Goal: Task Accomplishment & Management: Manage account settings

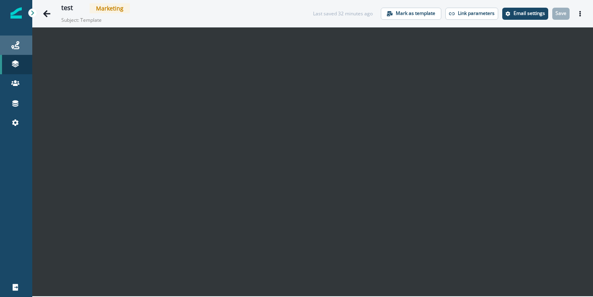
click at [17, 51] on link "Journeys" at bounding box center [16, 44] width 32 height 19
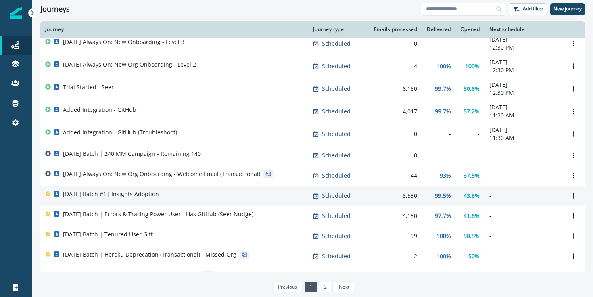
scroll to position [53, 0]
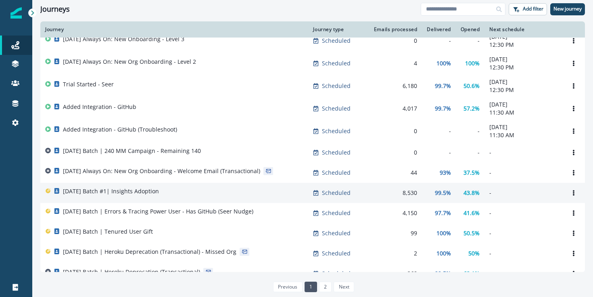
click at [240, 198] on div "[DATE] Batch #1| Insights Adoption" at bounding box center [174, 192] width 258 height 11
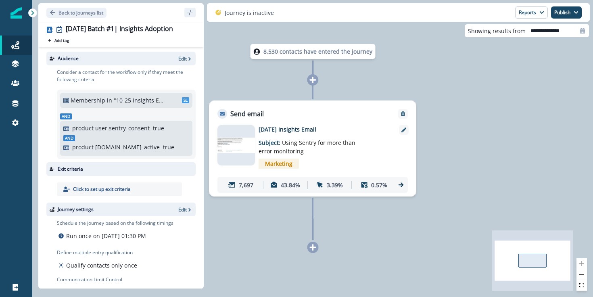
click at [240, 147] on img at bounding box center [236, 145] width 38 height 15
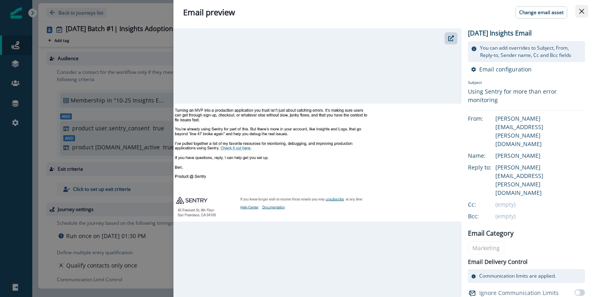
click at [582, 11] on icon "Close" at bounding box center [581, 11] width 5 height 5
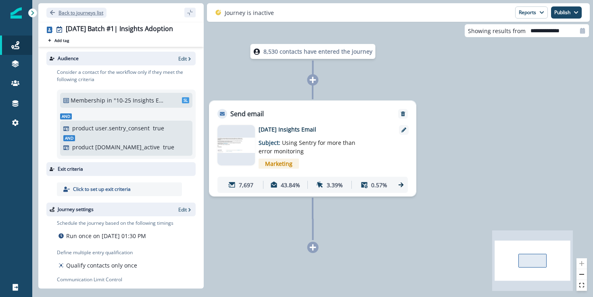
click at [77, 14] on p "Back to journeys list" at bounding box center [80, 12] width 45 height 7
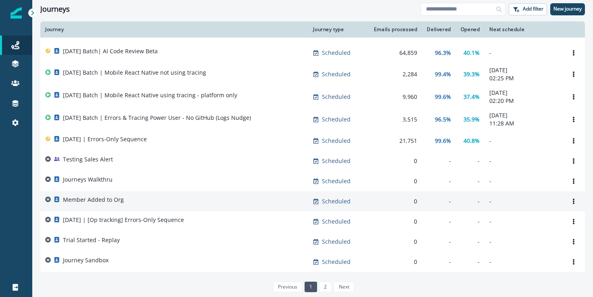
scroll to position [361, 0]
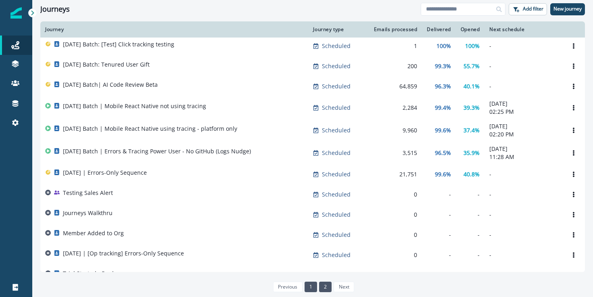
click at [320, 285] on link "2" at bounding box center [325, 287] width 13 height 10
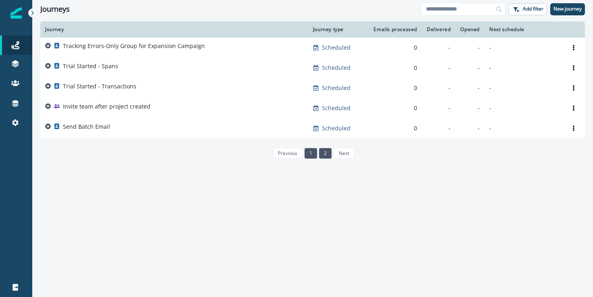
click at [311, 152] on link "1" at bounding box center [311, 153] width 13 height 10
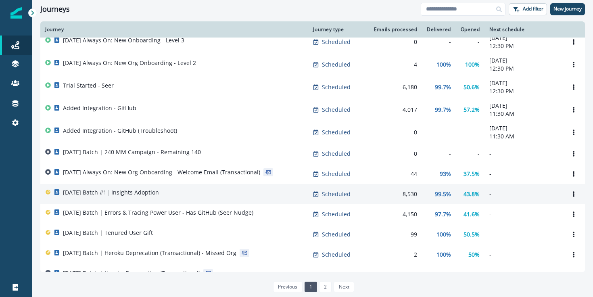
scroll to position [53, 0]
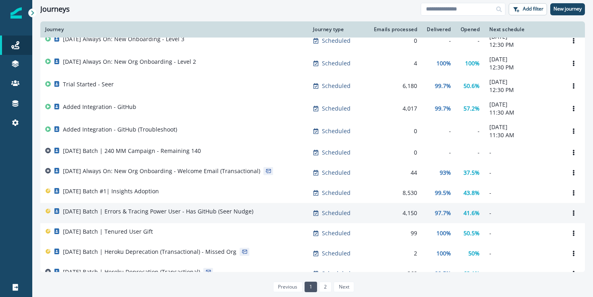
click at [481, 216] on td "41.6%" at bounding box center [470, 213] width 29 height 20
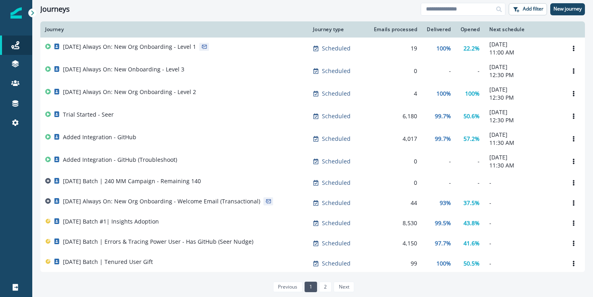
scroll to position [25, 0]
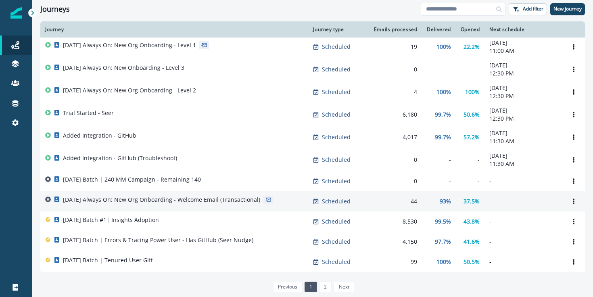
click at [204, 207] on div "[DATE] Always On: New Org Onboarding - Welcome Email (Transactional)" at bounding box center [161, 201] width 197 height 11
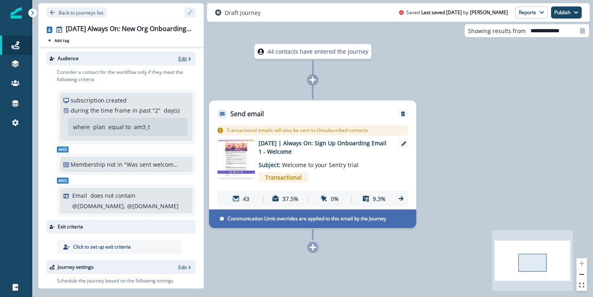
click at [183, 59] on p "Edit" at bounding box center [182, 58] width 8 height 7
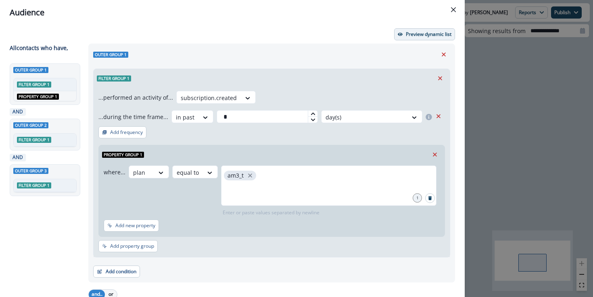
click at [450, 36] on p "Preview dynamic list" at bounding box center [429, 34] width 46 height 6
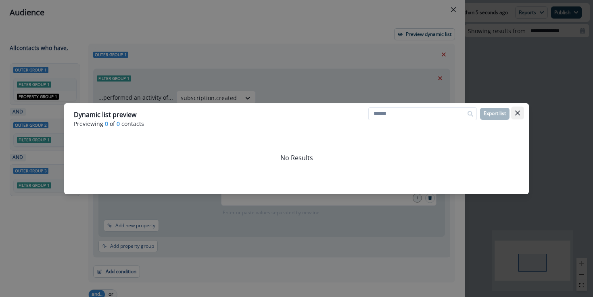
click at [515, 107] on button "Close" at bounding box center [517, 112] width 13 height 13
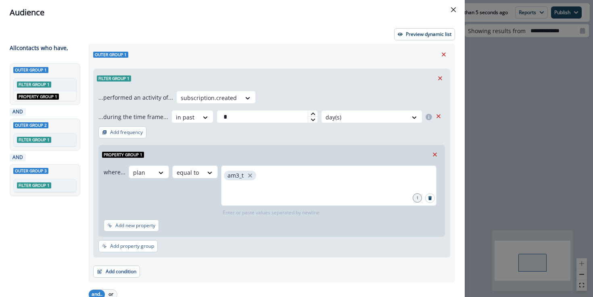
click at [484, 121] on div "Audience Preview dynamic list All contact s who have, Outer group 1 Filter grou…" at bounding box center [296, 148] width 593 height 297
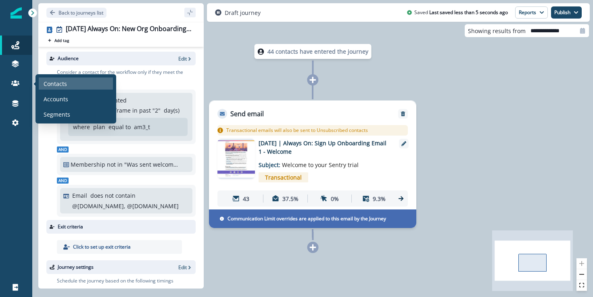
click at [66, 87] on p "Contacts" at bounding box center [55, 83] width 23 height 8
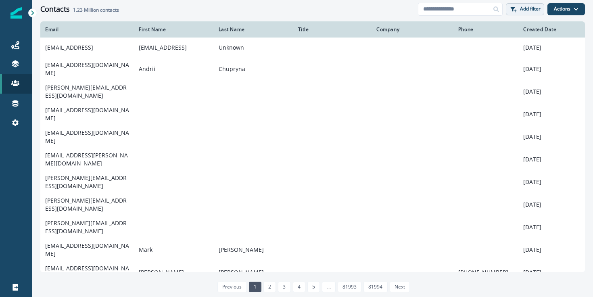
click at [535, 14] on button "Add filter" at bounding box center [525, 9] width 38 height 12
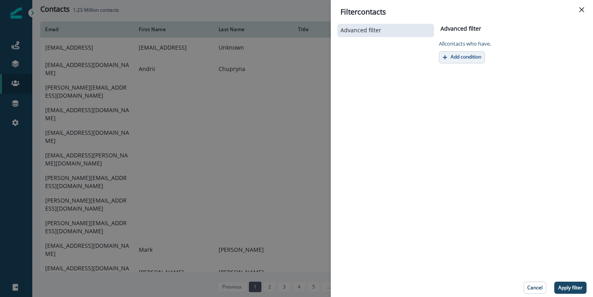
click at [479, 52] on button "Add condition" at bounding box center [462, 57] width 46 height 12
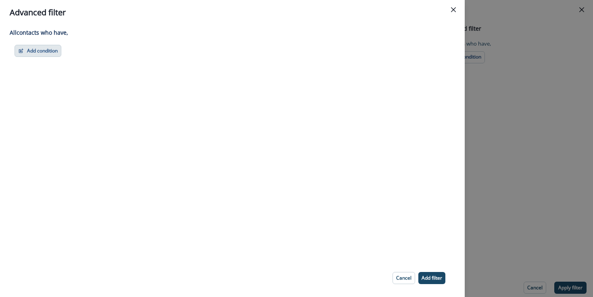
click at [52, 49] on button "Add condition" at bounding box center [38, 51] width 47 height 12
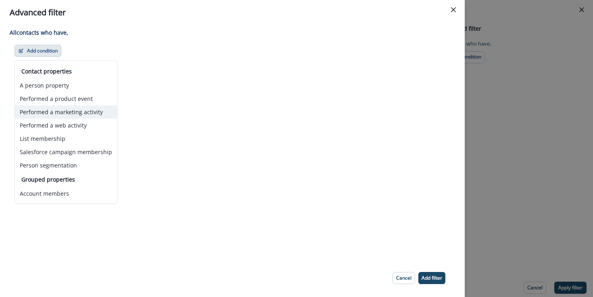
click at [79, 116] on button "Performed a marketing activity" at bounding box center [66, 111] width 102 height 13
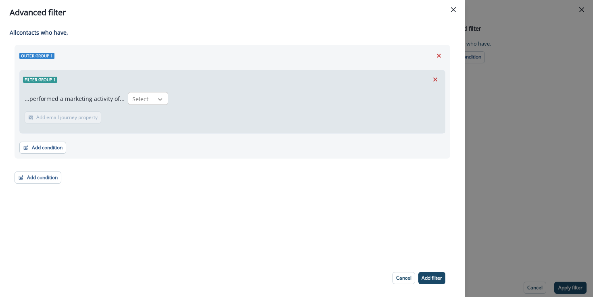
click at [153, 96] on div at bounding box center [160, 99] width 14 height 8
type input "*"
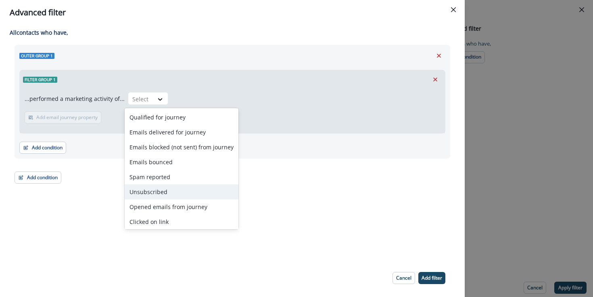
drag, startPoint x: 434, startPoint y: 79, endPoint x: 422, endPoint y: 78, distance: 12.1
click at [432, 78] on icon "Remove" at bounding box center [435, 79] width 7 height 7
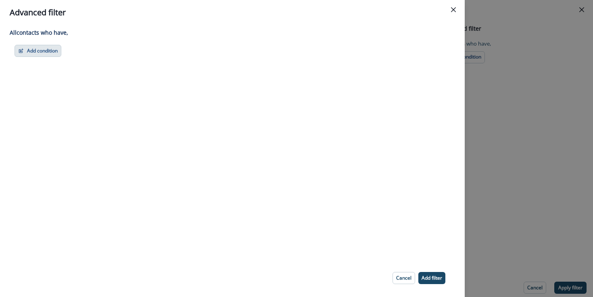
click at [43, 49] on button "Add condition" at bounding box center [38, 51] width 47 height 12
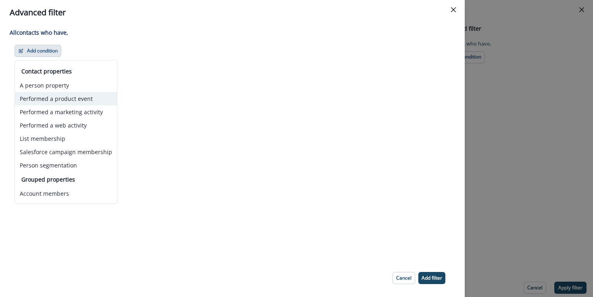
click at [93, 97] on button "Performed a product event" at bounding box center [66, 98] width 102 height 13
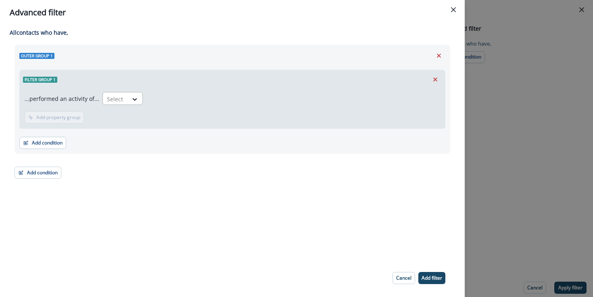
click at [119, 100] on div at bounding box center [115, 99] width 17 height 10
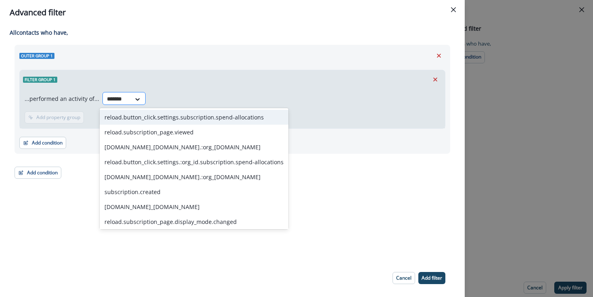
type input "********"
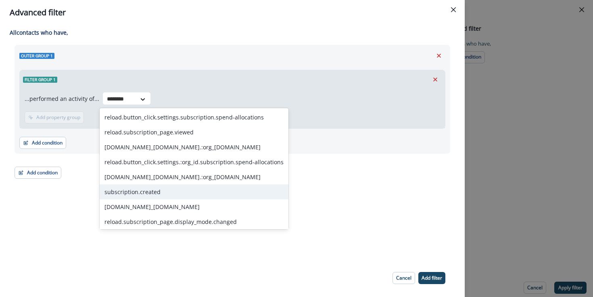
click at [138, 192] on div "subscription.created" at bounding box center [194, 191] width 189 height 15
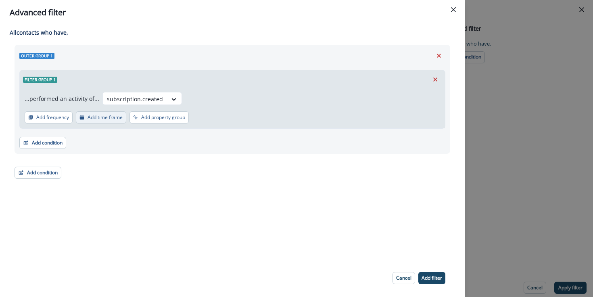
click at [109, 118] on p "Add time frame" at bounding box center [105, 118] width 35 height 6
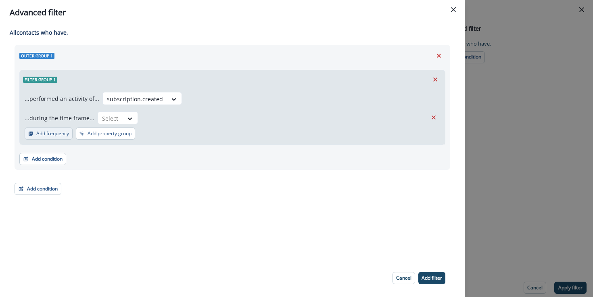
click at [56, 136] on p "Add frequency" at bounding box center [52, 134] width 33 height 6
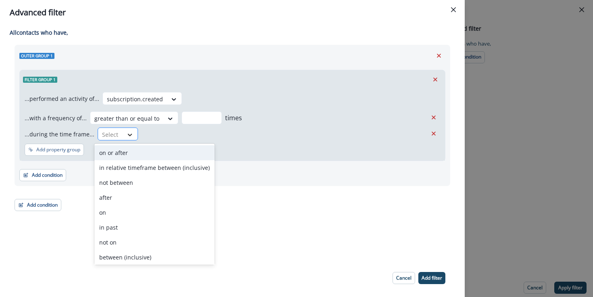
click at [124, 134] on div at bounding box center [130, 135] width 14 height 8
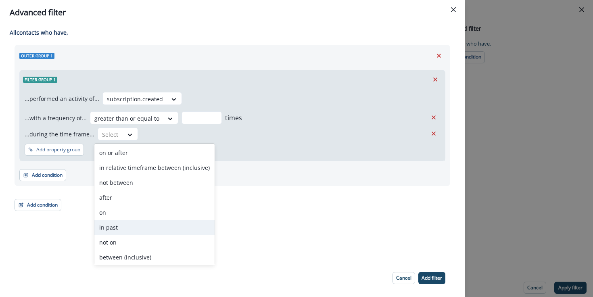
click at [141, 228] on div "in past" at bounding box center [154, 227] width 120 height 15
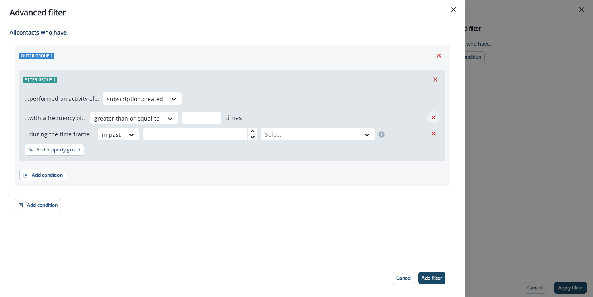
click at [435, 116] on icon "Remove" at bounding box center [433, 117] width 7 height 7
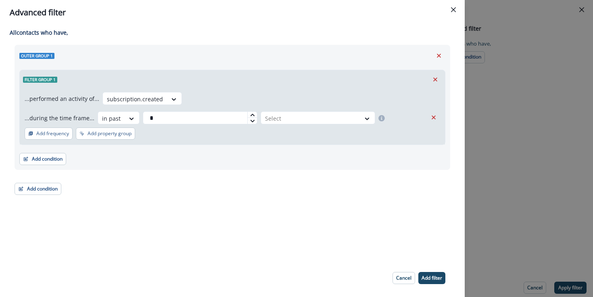
click at [247, 115] on div at bounding box center [252, 115] width 10 height 6
click at [250, 115] on icon at bounding box center [252, 115] width 5 height 5
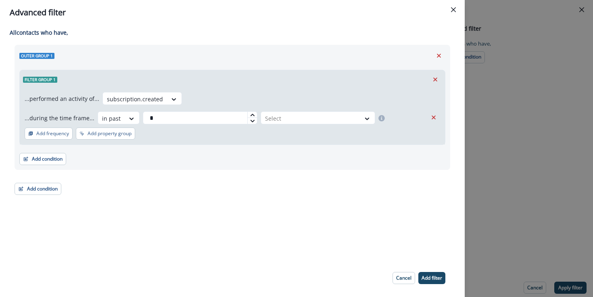
click at [250, 115] on icon at bounding box center [252, 115] width 5 height 5
type input "*"
click at [250, 115] on icon at bounding box center [252, 115] width 5 height 5
click at [363, 119] on icon at bounding box center [366, 119] width 7 height 8
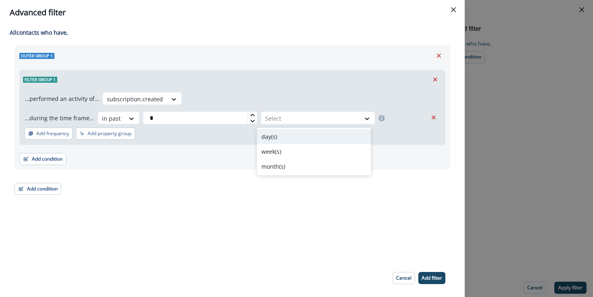
click at [307, 140] on div "day(s)" at bounding box center [314, 136] width 115 height 15
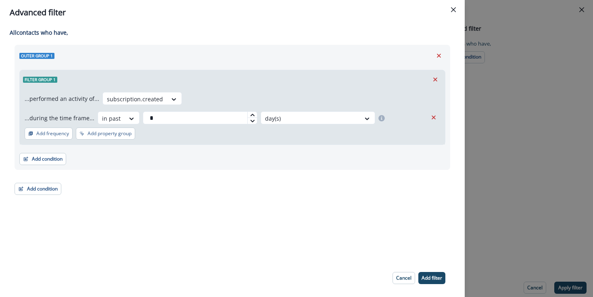
click at [440, 280] on p "Add filter" at bounding box center [432, 278] width 21 height 6
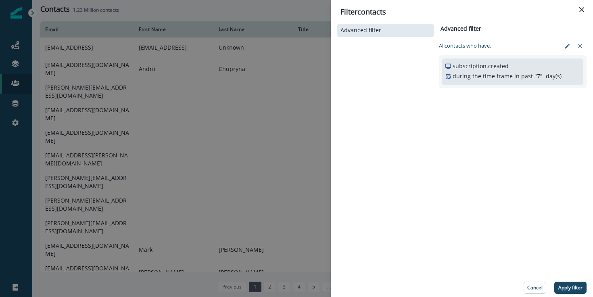
click at [570, 284] on button "Apply filter" at bounding box center [570, 288] width 32 height 12
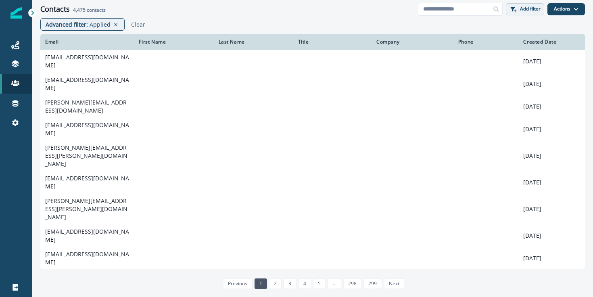
click at [535, 10] on p "Add filter" at bounding box center [530, 9] width 21 height 6
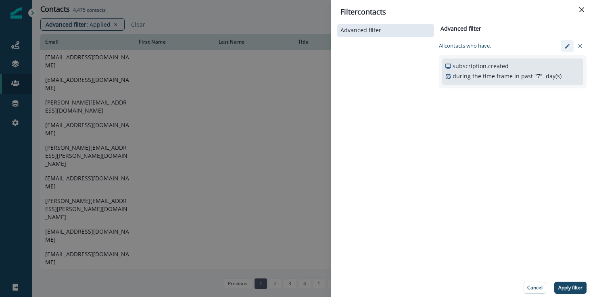
click at [565, 46] on icon "edit-filter" at bounding box center [567, 46] width 6 height 6
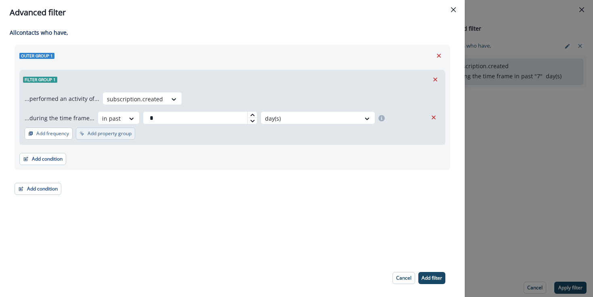
click at [109, 136] on p "Add property group" at bounding box center [110, 134] width 44 height 6
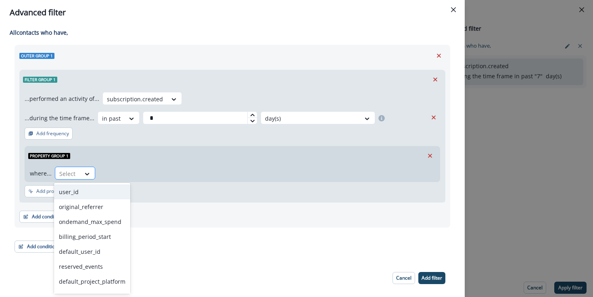
click at [74, 173] on div at bounding box center [67, 174] width 17 height 10
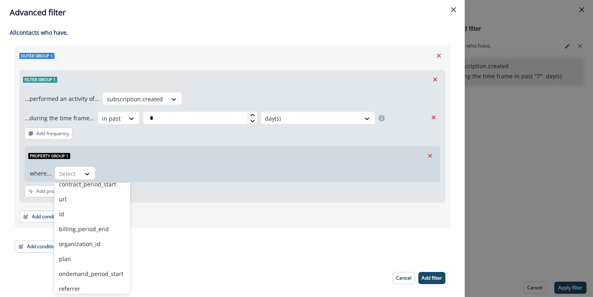
scroll to position [176, 0]
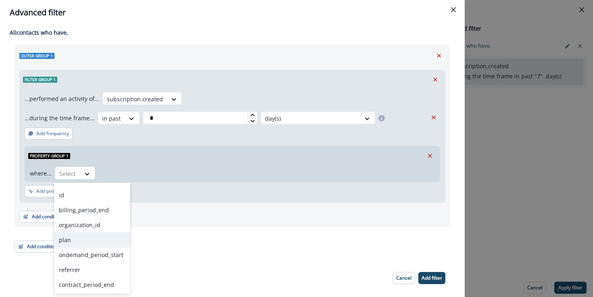
click at [93, 241] on div "plan" at bounding box center [92, 239] width 76 height 15
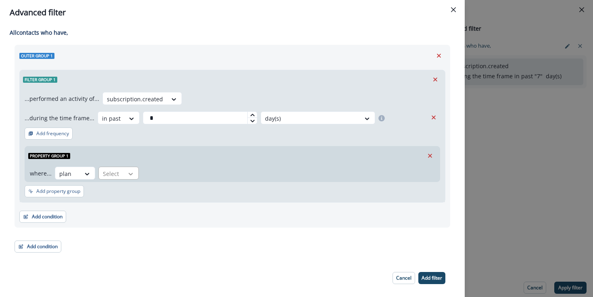
click at [124, 174] on div at bounding box center [131, 174] width 14 height 8
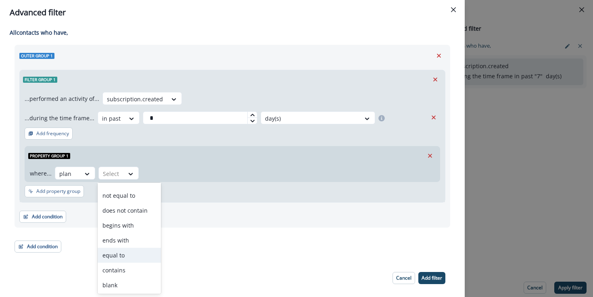
scroll to position [42, 0]
click at [126, 253] on div "equal to" at bounding box center [129, 254] width 63 height 15
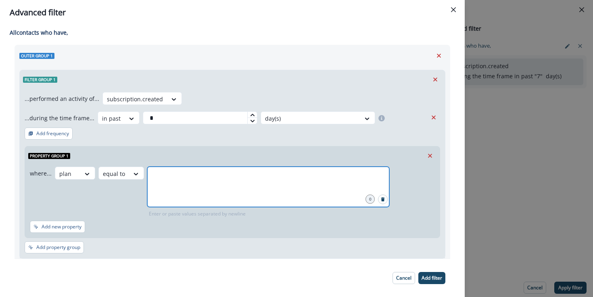
click at [205, 184] on input "text" at bounding box center [268, 177] width 240 height 16
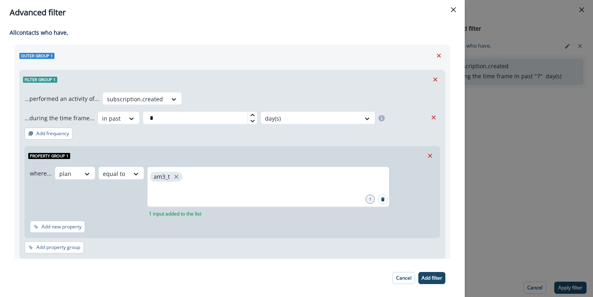
click at [184, 234] on div "Add new property" at bounding box center [232, 228] width 405 height 15
click at [177, 118] on input "*" at bounding box center [200, 117] width 115 height 13
type input "*"
click at [432, 278] on p "Add filter" at bounding box center [432, 278] width 21 height 6
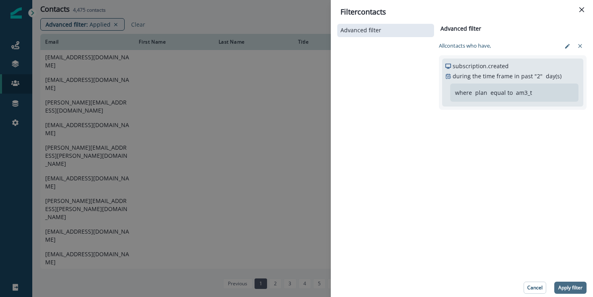
click at [570, 286] on p "Apply filter" at bounding box center [570, 288] width 24 height 6
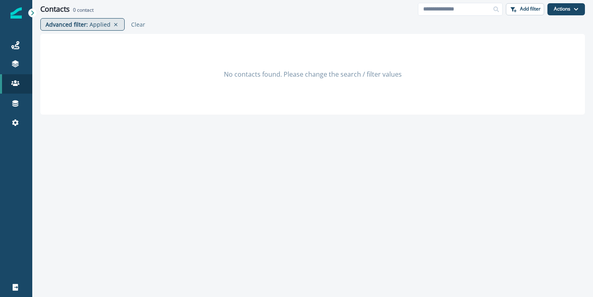
click at [98, 19] on div "Advanced filter : Applied" at bounding box center [82, 24] width 84 height 13
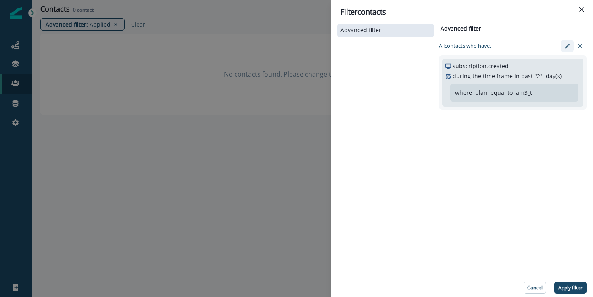
click at [570, 45] on icon "edit-filter" at bounding box center [567, 46] width 6 height 6
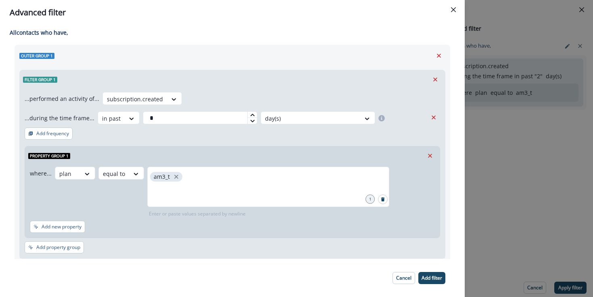
click at [250, 113] on icon at bounding box center [252, 115] width 5 height 5
type input "*"
click at [250, 113] on icon at bounding box center [252, 115] width 5 height 5
drag, startPoint x: 426, startPoint y: 273, endPoint x: 431, endPoint y: 273, distance: 5.3
click at [427, 273] on button "Add filter" at bounding box center [431, 278] width 27 height 12
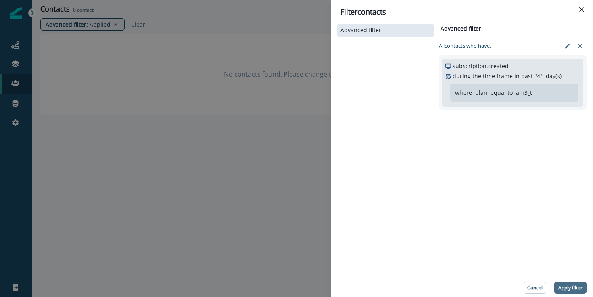
click at [557, 288] on button "Apply filter" at bounding box center [570, 288] width 32 height 12
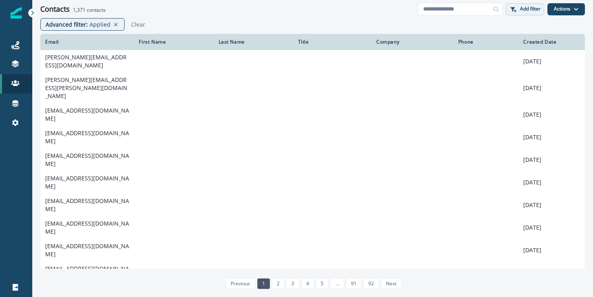
click at [534, 9] on p "Add filter" at bounding box center [530, 9] width 21 height 6
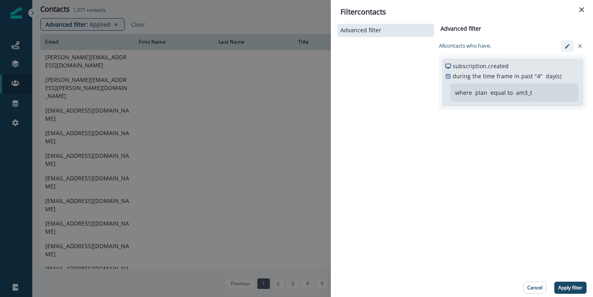
click at [565, 49] on icon "edit-filter" at bounding box center [567, 46] width 6 height 6
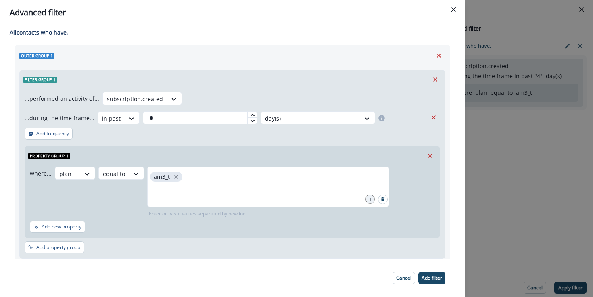
type input "*"
click at [252, 122] on div at bounding box center [252, 120] width 10 height 6
drag, startPoint x: 428, startPoint y: 276, endPoint x: 486, endPoint y: 282, distance: 57.6
click at [430, 275] on p "Add filter" at bounding box center [432, 278] width 21 height 6
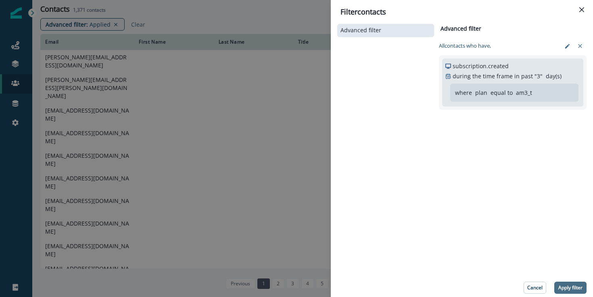
click at [556, 284] on button "Apply filter" at bounding box center [570, 288] width 32 height 12
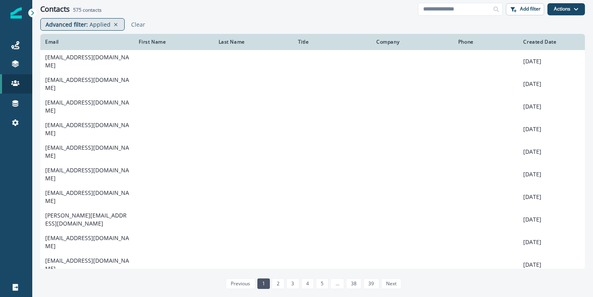
click at [65, 26] on p "Advanced filter :" at bounding box center [67, 24] width 42 height 8
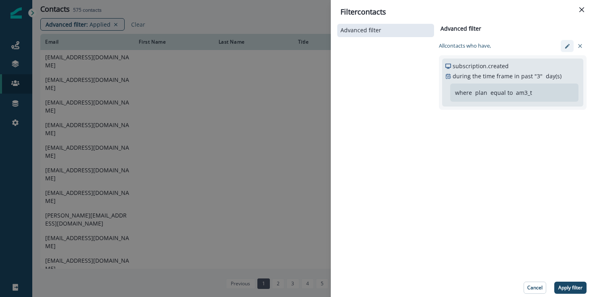
click at [568, 48] on icon "edit-filter" at bounding box center [567, 46] width 6 height 6
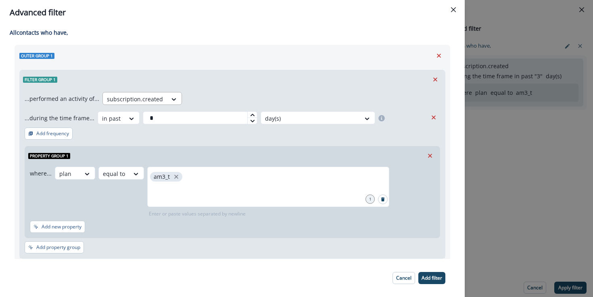
click at [150, 101] on div at bounding box center [135, 99] width 56 height 10
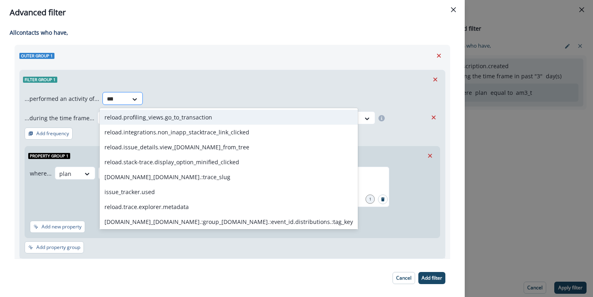
type input "*****"
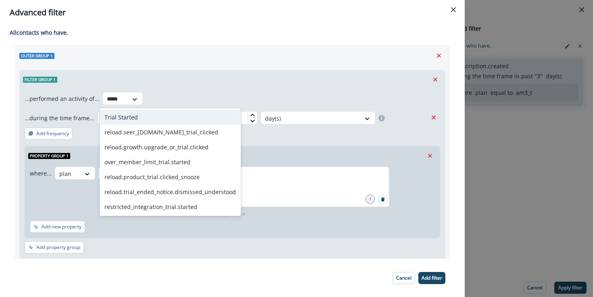
click at [168, 113] on div "Trial Started" at bounding box center [170, 117] width 141 height 15
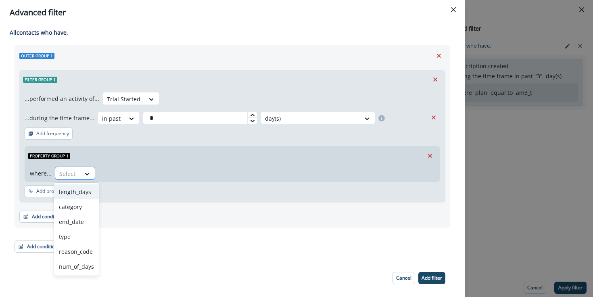
click at [75, 177] on div at bounding box center [67, 174] width 17 height 10
click at [75, 264] on div "num_of_days" at bounding box center [76, 266] width 45 height 15
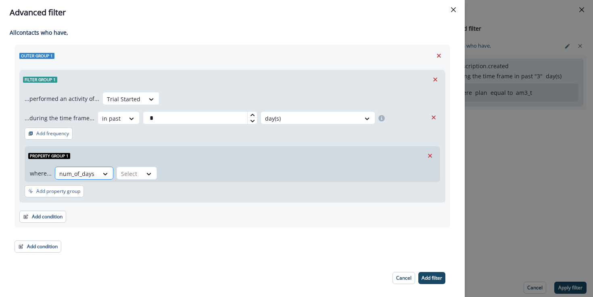
click at [92, 173] on div at bounding box center [76, 174] width 35 height 10
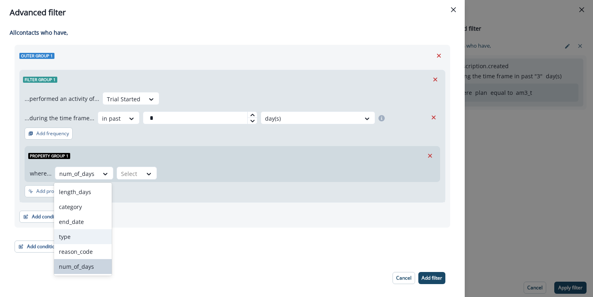
click at [72, 242] on div "type" at bounding box center [83, 236] width 58 height 15
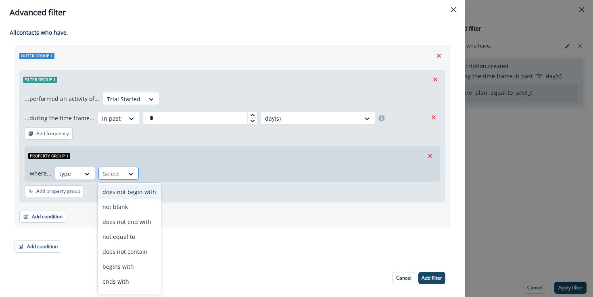
click at [123, 177] on div "Select" at bounding box center [111, 173] width 25 height 13
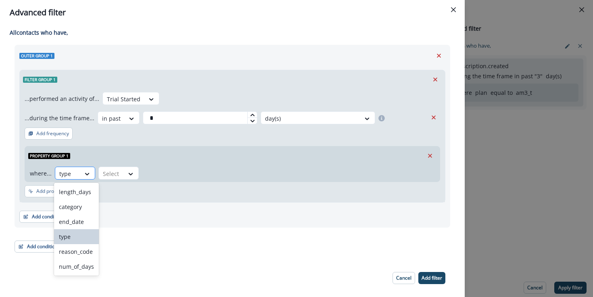
click at [80, 169] on div at bounding box center [87, 173] width 15 height 13
drag, startPoint x: 83, startPoint y: 208, endPoint x: 509, endPoint y: 67, distance: 449.4
click at [87, 207] on div "category" at bounding box center [76, 206] width 45 height 15
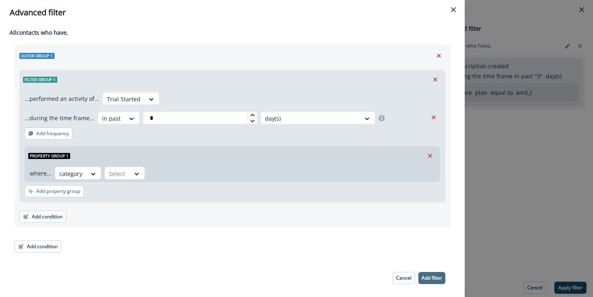
click at [434, 276] on p "Add filter" at bounding box center [432, 278] width 21 height 6
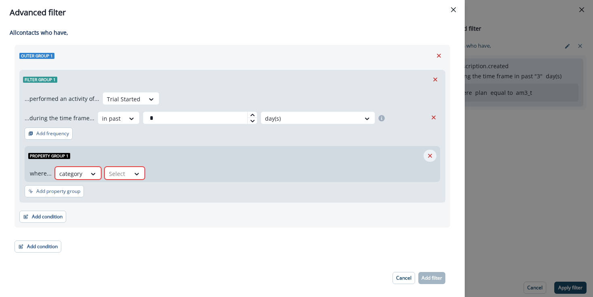
click at [432, 155] on icon "Remove" at bounding box center [429, 155] width 7 height 7
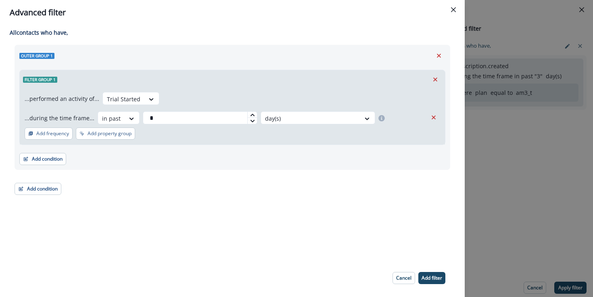
drag, startPoint x: 434, startPoint y: 278, endPoint x: 456, endPoint y: 275, distance: 22.3
click at [434, 278] on p "Add filter" at bounding box center [432, 278] width 21 height 6
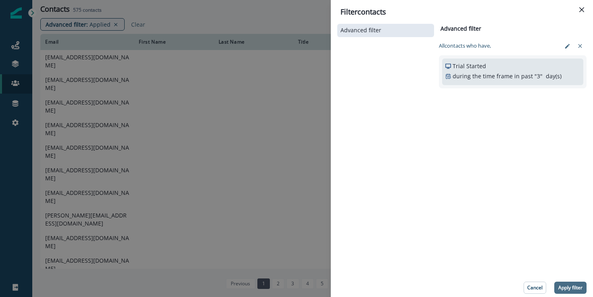
click at [569, 288] on p "Apply filter" at bounding box center [570, 288] width 24 height 6
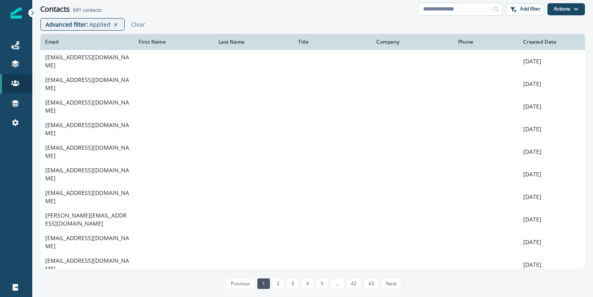
click at [472, 11] on input at bounding box center [460, 9] width 85 height 13
click at [551, 11] on button "Actions" at bounding box center [566, 9] width 38 height 12
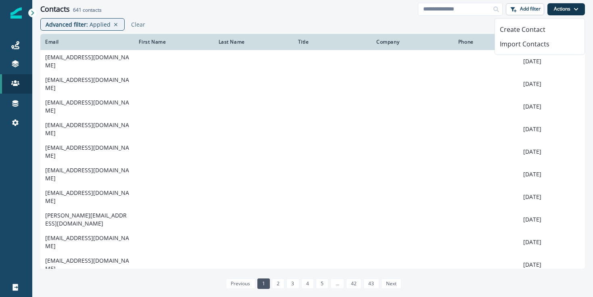
click at [563, 10] on button "Actions" at bounding box center [566, 9] width 38 height 12
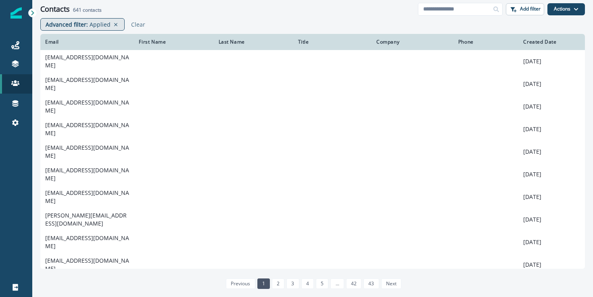
click at [63, 25] on p "Advanced filter :" at bounding box center [67, 24] width 42 height 8
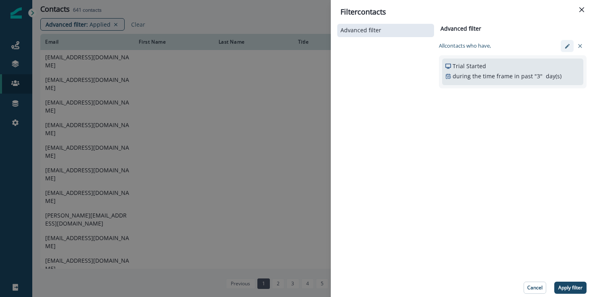
click at [565, 47] on icon "edit-filter" at bounding box center [567, 46] width 6 height 6
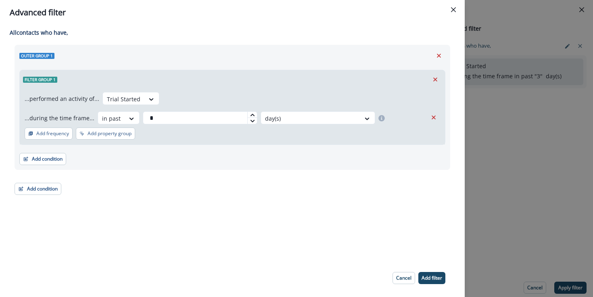
type input "*"
click at [252, 121] on div at bounding box center [252, 120] width 10 height 6
click at [431, 277] on p "Add filter" at bounding box center [432, 278] width 21 height 6
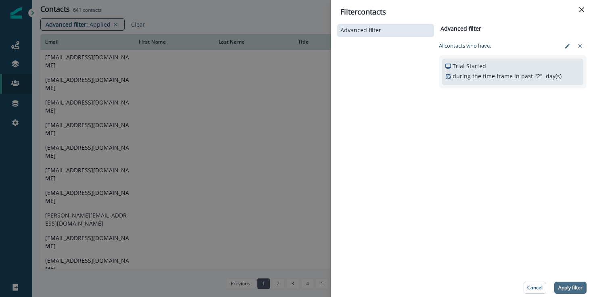
click at [572, 290] on p "Apply filter" at bounding box center [570, 288] width 24 height 6
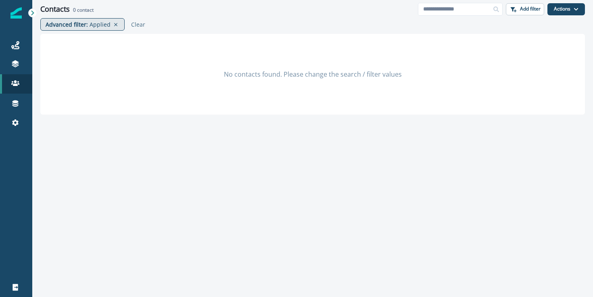
click at [74, 25] on p "Advanced filter :" at bounding box center [67, 24] width 42 height 8
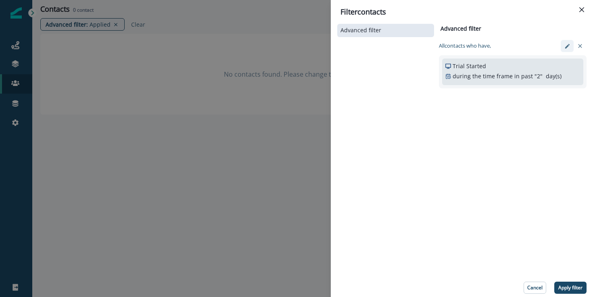
click at [566, 46] on icon "edit-filter" at bounding box center [567, 46] width 4 height 4
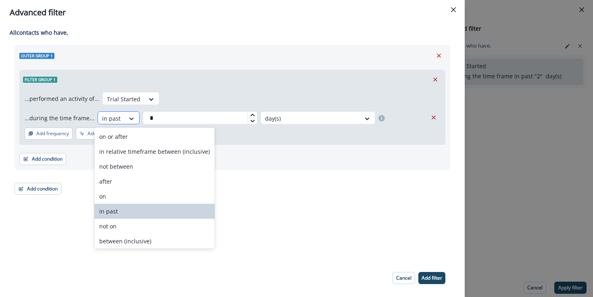
click at [125, 121] on div at bounding box center [132, 119] width 14 height 8
drag, startPoint x: 124, startPoint y: 137, endPoint x: 168, endPoint y: 129, distance: 45.1
click at [124, 137] on div "on or after" at bounding box center [154, 136] width 120 height 15
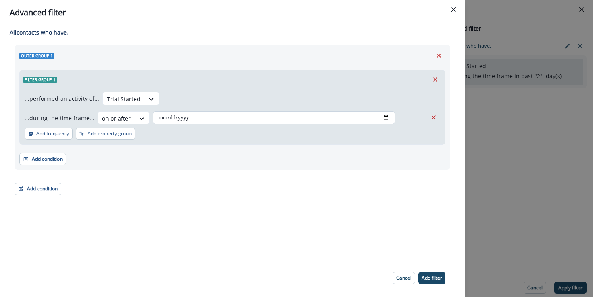
click at [208, 119] on input "date" at bounding box center [274, 117] width 242 height 13
click at [382, 117] on input "date" at bounding box center [274, 117] width 242 height 13
click at [382, 118] on input "**********" at bounding box center [274, 117] width 242 height 13
type input "**********"
click at [428, 274] on button "Add filter" at bounding box center [431, 278] width 27 height 12
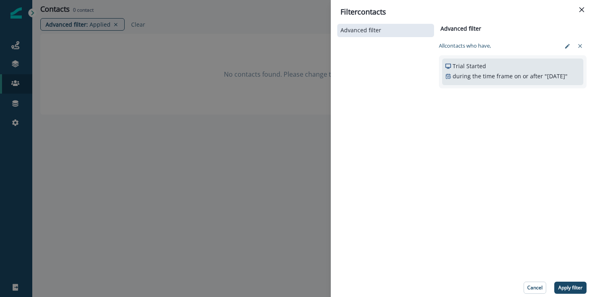
click at [566, 290] on p "Apply filter" at bounding box center [570, 288] width 24 height 6
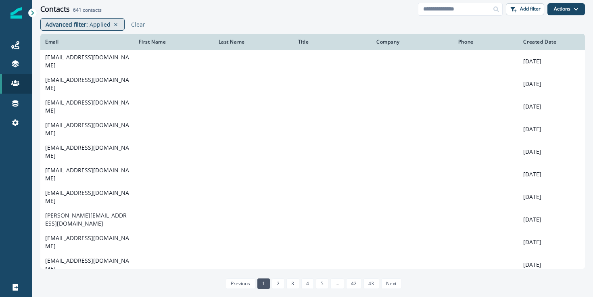
click at [94, 27] on p "Applied" at bounding box center [100, 24] width 21 height 8
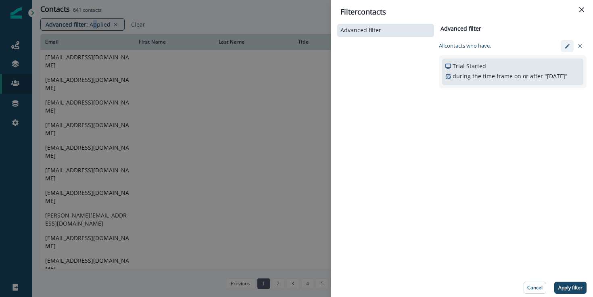
click at [567, 49] on button "edit-filter" at bounding box center [567, 46] width 13 height 12
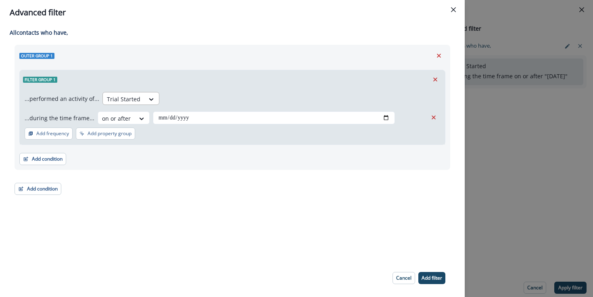
click at [138, 97] on div "Trial Started" at bounding box center [124, 98] width 42 height 13
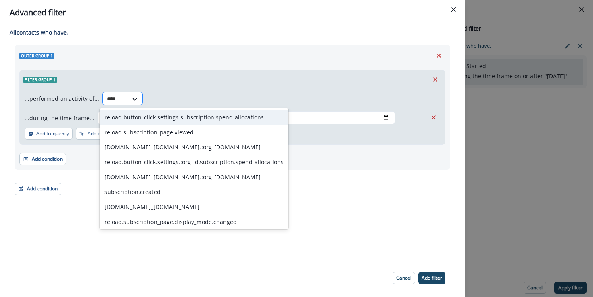
type input "*****"
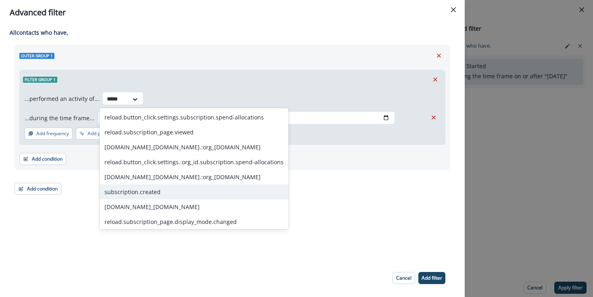
scroll to position [4, 0]
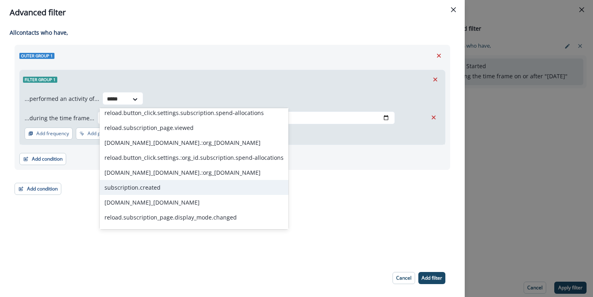
click at [183, 194] on div "subscription.created" at bounding box center [194, 187] width 189 height 15
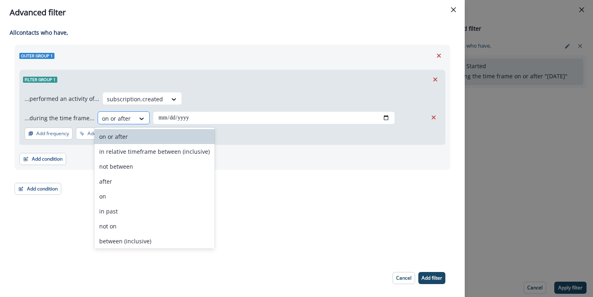
click at [129, 114] on div "on or after" at bounding box center [116, 118] width 37 height 13
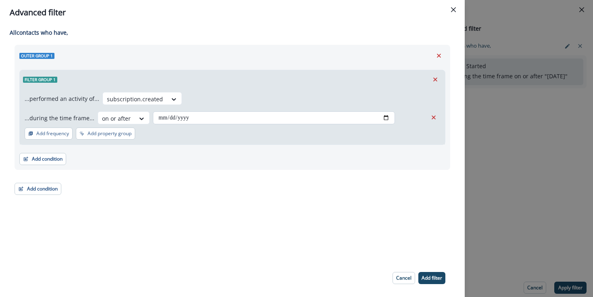
drag, startPoint x: 232, startPoint y: 124, endPoint x: 295, endPoint y: 117, distance: 63.4
click at [238, 123] on div "**********" at bounding box center [232, 117] width 425 height 56
click at [382, 117] on input "**********" at bounding box center [274, 117] width 242 height 13
type input "**********"
click at [215, 169] on div "**********" at bounding box center [233, 120] width 436 height 150
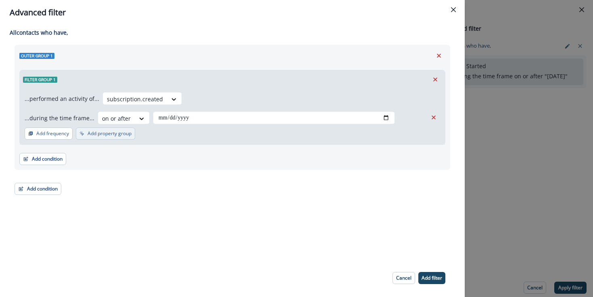
click at [92, 134] on p "Add property group" at bounding box center [110, 134] width 44 height 6
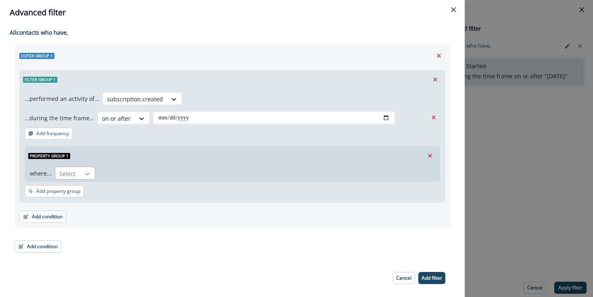
click at [85, 177] on icon at bounding box center [87, 174] width 7 height 8
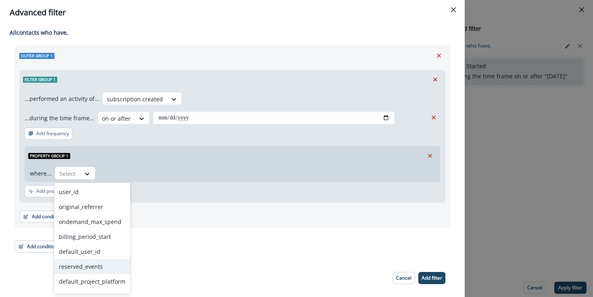
scroll to position [176, 0]
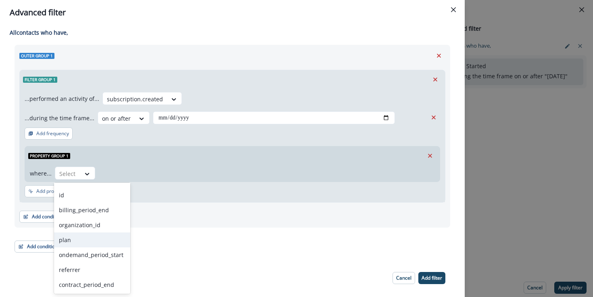
click at [83, 235] on div "plan" at bounding box center [92, 239] width 76 height 15
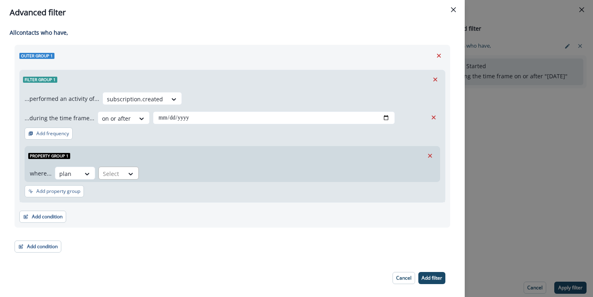
click at [125, 179] on div at bounding box center [131, 173] width 15 height 13
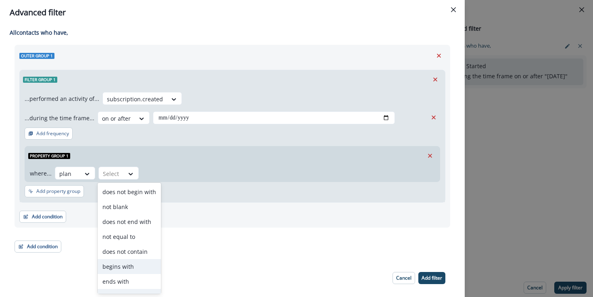
scroll to position [42, 0]
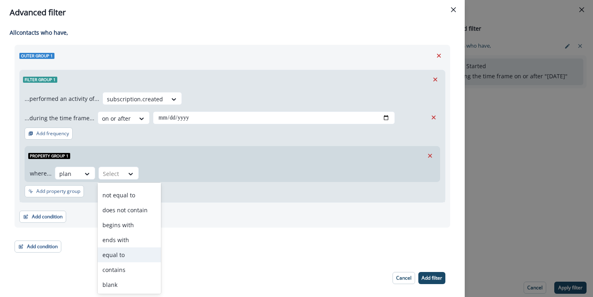
drag, startPoint x: 121, startPoint y: 259, endPoint x: 131, endPoint y: 244, distance: 17.9
click at [122, 259] on div "equal to" at bounding box center [129, 254] width 63 height 15
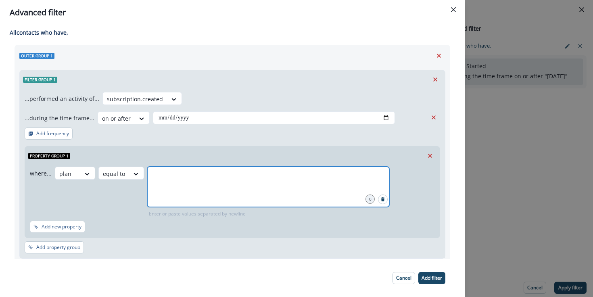
click at [160, 180] on input "text" at bounding box center [268, 177] width 240 height 16
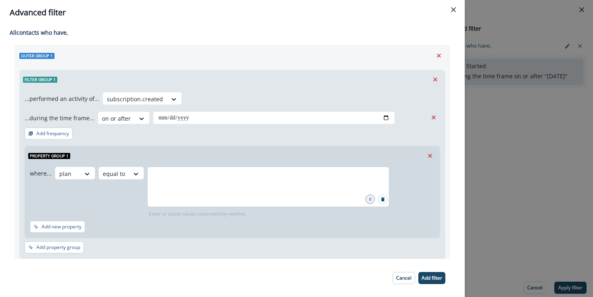
click at [213, 188] on div at bounding box center [268, 187] width 242 height 40
click at [212, 185] on div at bounding box center [268, 187] width 242 height 40
click at [432, 278] on p "Add filter" at bounding box center [432, 278] width 21 height 6
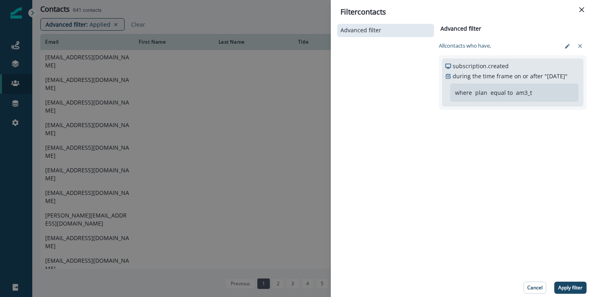
click at [574, 285] on p "Apply filter" at bounding box center [570, 288] width 24 height 6
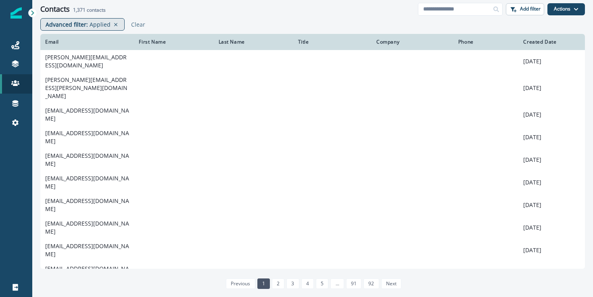
click at [91, 29] on div "Advanced filter : Applied" at bounding box center [82, 24] width 84 height 13
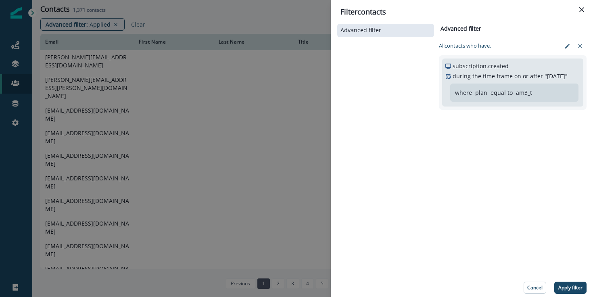
click at [526, 121] on div "Advanced filter Advanced filter Clear All contact s who have, subscription.crea…" at bounding box center [461, 157] width 249 height 271
click at [564, 49] on button "edit-filter" at bounding box center [567, 46] width 13 height 12
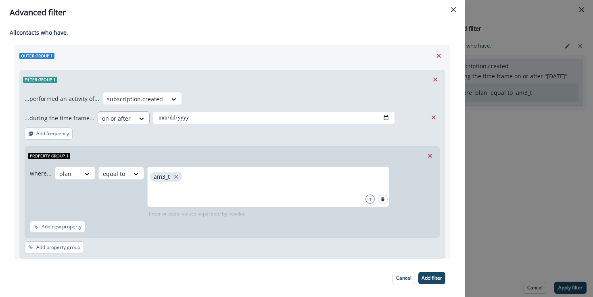
click at [120, 119] on div at bounding box center [116, 118] width 29 height 10
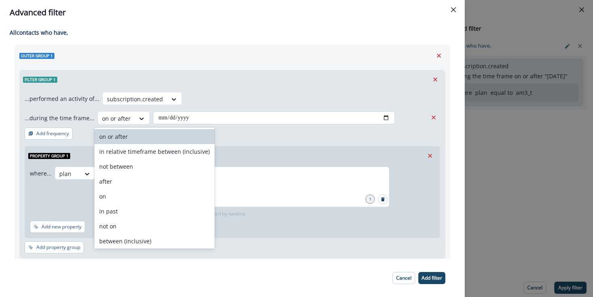
click at [209, 119] on input "**********" at bounding box center [274, 117] width 242 height 13
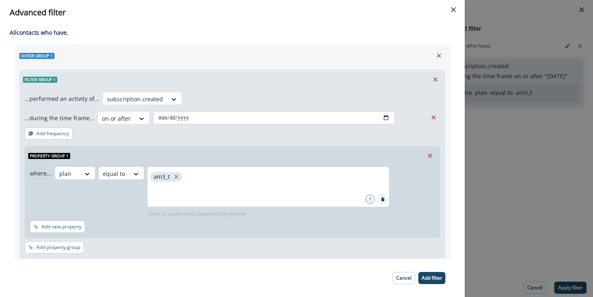
click at [383, 120] on input "**********" at bounding box center [274, 117] width 242 height 13
type input "**********"
drag, startPoint x: 430, startPoint y: 276, endPoint x: 496, endPoint y: 275, distance: 66.2
click at [431, 276] on p "Add filter" at bounding box center [432, 278] width 21 height 6
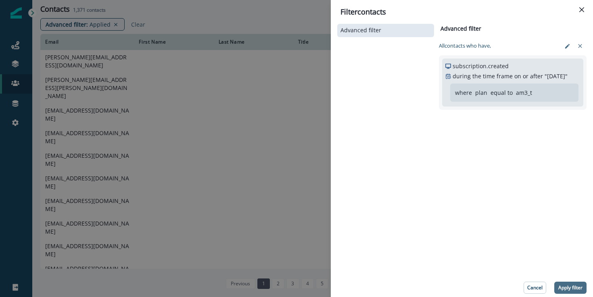
click at [567, 285] on p "Apply filter" at bounding box center [570, 288] width 24 height 6
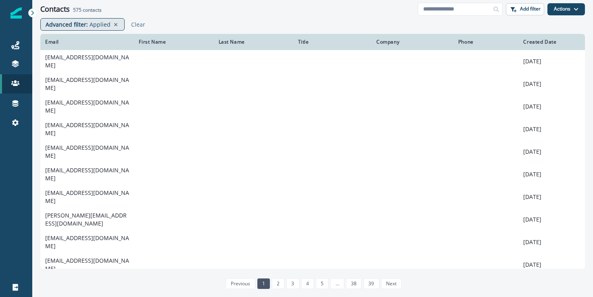
click at [69, 27] on p "Advanced filter :" at bounding box center [67, 24] width 42 height 8
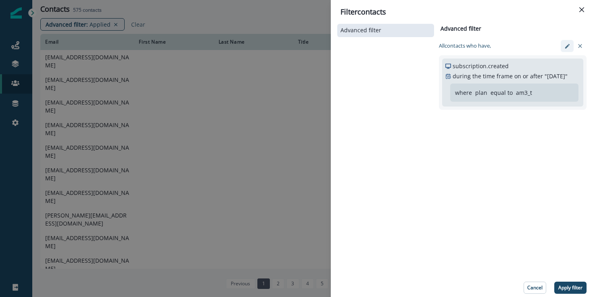
click at [567, 44] on icon "edit-filter" at bounding box center [567, 46] width 6 height 6
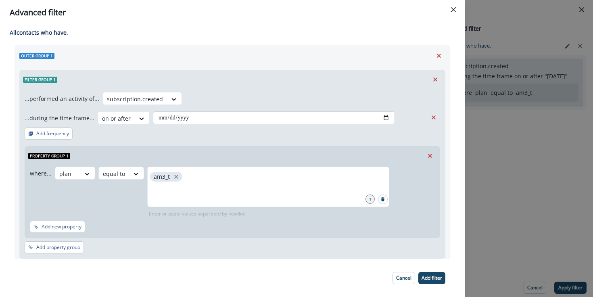
click at [382, 118] on input "**********" at bounding box center [274, 117] width 242 height 13
type input "**********"
click at [441, 277] on p "Add filter" at bounding box center [432, 278] width 21 height 6
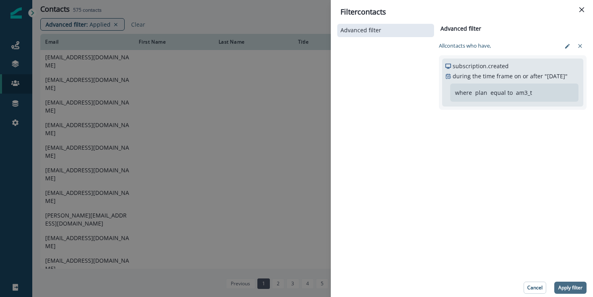
click at [571, 284] on button "Apply filter" at bounding box center [570, 288] width 32 height 12
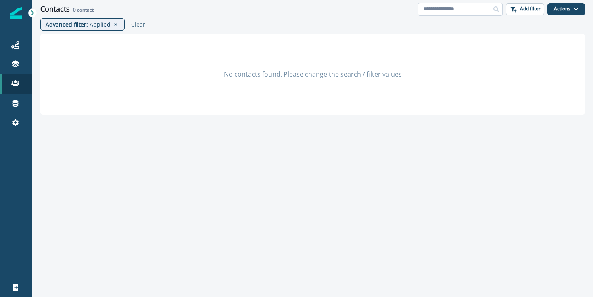
click at [470, 10] on input at bounding box center [460, 9] width 85 height 13
click at [90, 25] on p "Applied" at bounding box center [100, 24] width 21 height 8
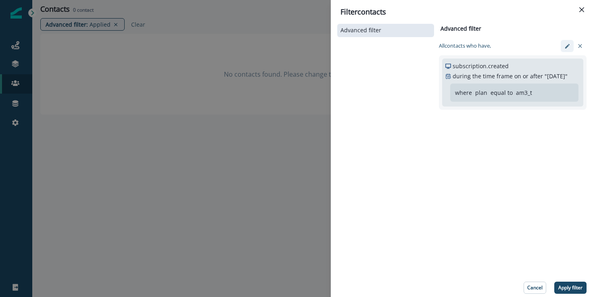
click at [566, 48] on icon "edit-filter" at bounding box center [567, 46] width 6 height 6
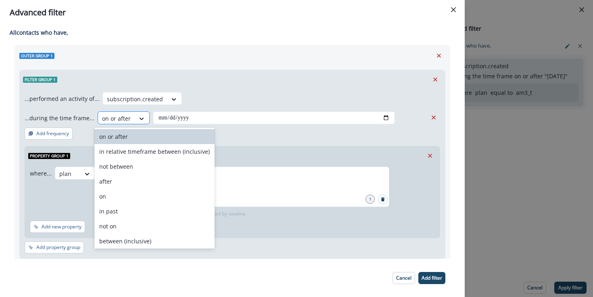
click at [138, 121] on icon at bounding box center [141, 119] width 7 height 8
drag, startPoint x: 269, startPoint y: 113, endPoint x: 298, endPoint y: 112, distance: 29.1
click at [277, 113] on input "**********" at bounding box center [274, 117] width 242 height 13
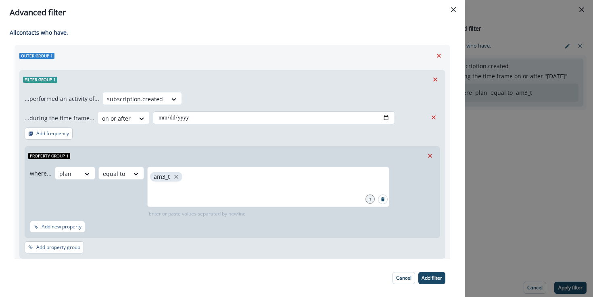
click at [386, 116] on input "**********" at bounding box center [274, 117] width 242 height 13
click at [384, 116] on input "**********" at bounding box center [274, 117] width 242 height 13
type input "**********"
click at [435, 281] on button "Add filter" at bounding box center [431, 278] width 27 height 12
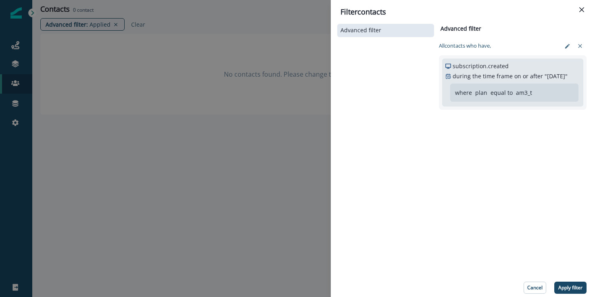
drag, startPoint x: 568, startPoint y: 288, endPoint x: 574, endPoint y: 288, distance: 6.9
click at [568, 288] on p "Apply filter" at bounding box center [570, 288] width 24 height 6
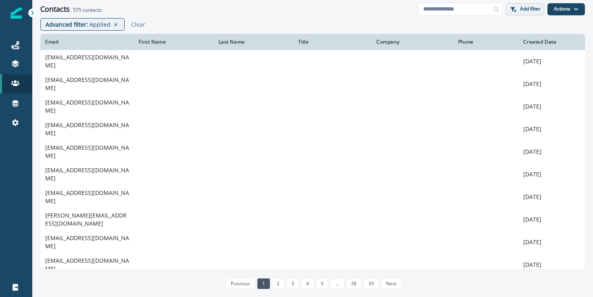
click at [518, 7] on button "Add filter" at bounding box center [525, 9] width 38 height 12
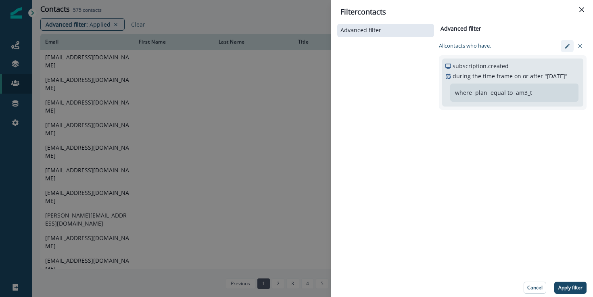
click at [569, 43] on icon "edit-filter" at bounding box center [567, 46] width 6 height 6
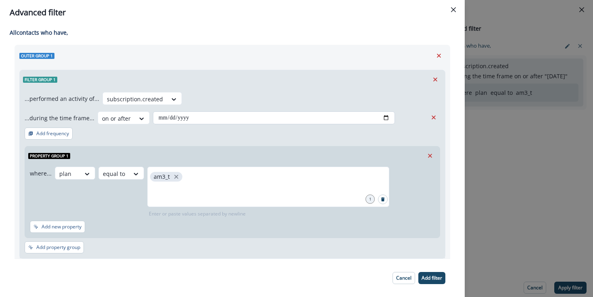
click at [382, 117] on input "**********" at bounding box center [274, 117] width 242 height 13
type input "**********"
click at [432, 278] on p "Add filter" at bounding box center [432, 278] width 21 height 6
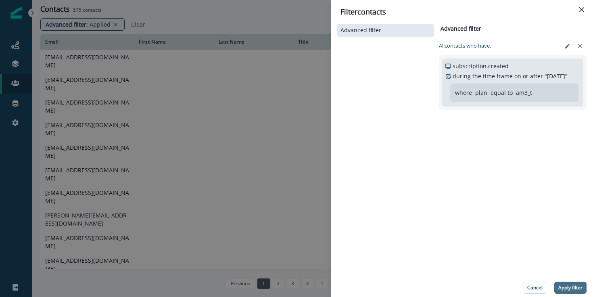
click at [562, 285] on p "Apply filter" at bounding box center [570, 288] width 24 height 6
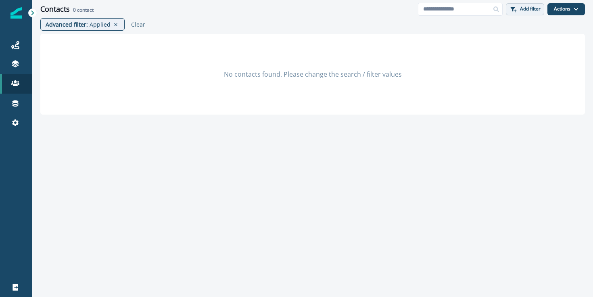
click at [526, 12] on p "Add filter" at bounding box center [530, 9] width 21 height 6
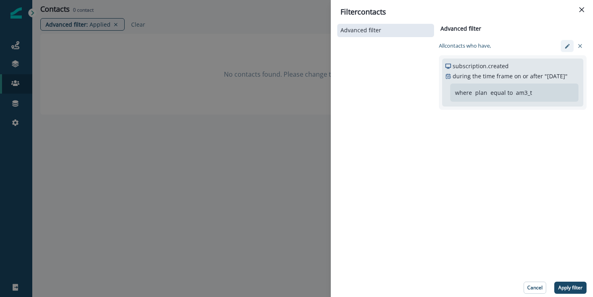
click at [564, 51] on button "edit-filter" at bounding box center [567, 46] width 13 height 12
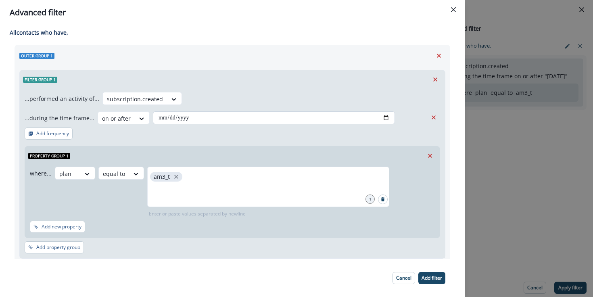
click at [381, 117] on input "**********" at bounding box center [274, 117] width 242 height 13
click at [110, 115] on div at bounding box center [116, 118] width 29 height 10
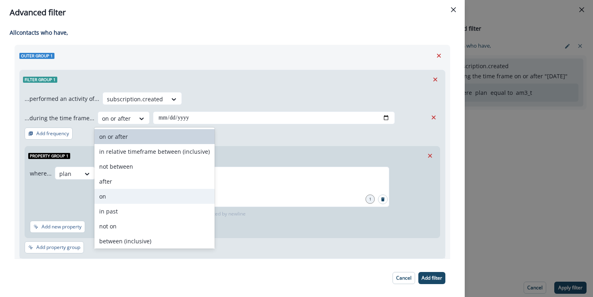
click at [129, 201] on div "on" at bounding box center [154, 196] width 120 height 15
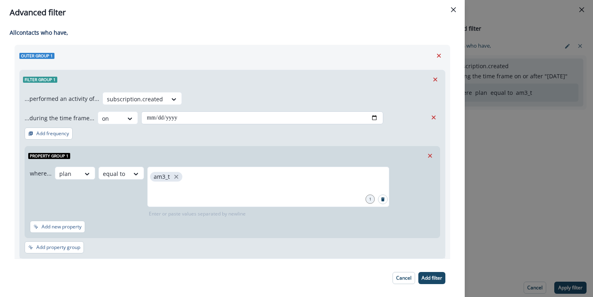
drag, startPoint x: 221, startPoint y: 116, endPoint x: 311, endPoint y: 113, distance: 89.6
click at [223, 116] on input "date" at bounding box center [262, 117] width 242 height 13
click at [369, 116] on input "date" at bounding box center [262, 117] width 242 height 13
type input "**********"
drag, startPoint x: 429, startPoint y: 276, endPoint x: 562, endPoint y: 283, distance: 133.3
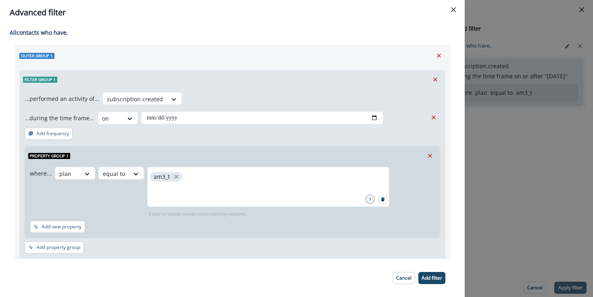
click at [434, 276] on p "Add filter" at bounding box center [432, 278] width 21 height 6
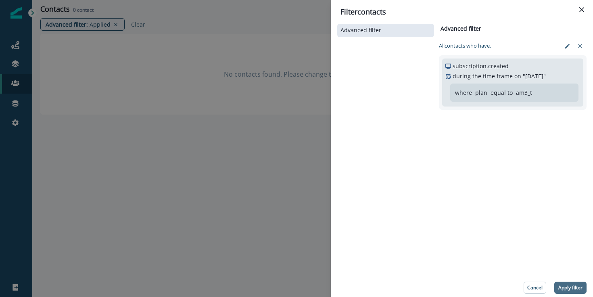
click at [583, 288] on button "Apply filter" at bounding box center [570, 288] width 32 height 12
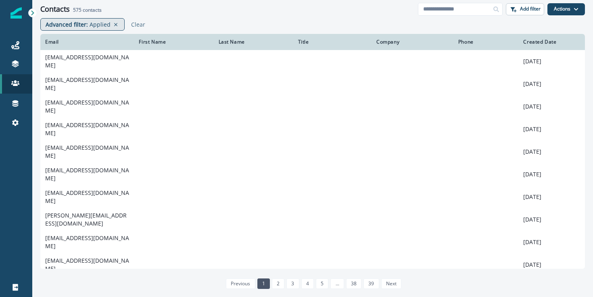
click at [77, 25] on p "Advanced filter :" at bounding box center [67, 24] width 42 height 8
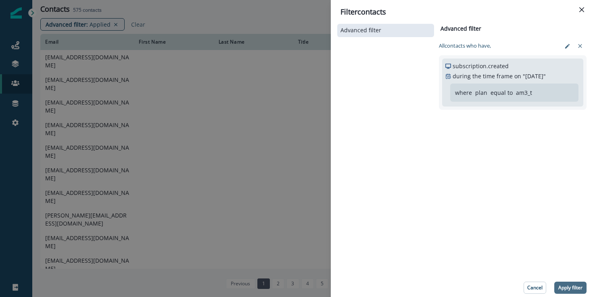
click at [581, 291] on button "Apply filter" at bounding box center [570, 288] width 32 height 12
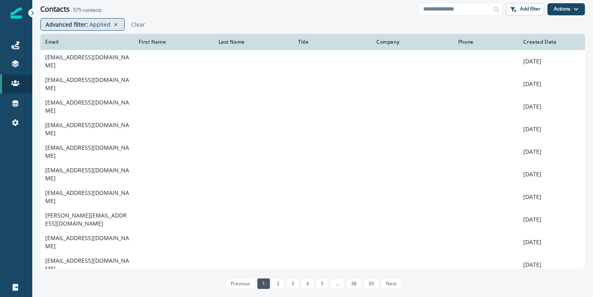
click at [90, 26] on p "Applied" at bounding box center [100, 24] width 21 height 8
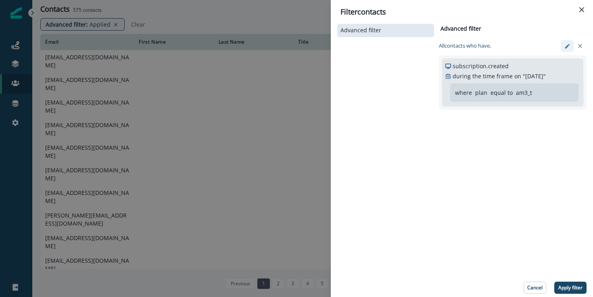
click at [567, 47] on icon "edit-filter" at bounding box center [567, 46] width 6 height 6
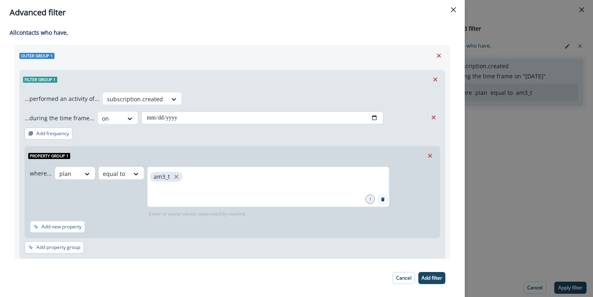
drag, startPoint x: 187, startPoint y: 115, endPoint x: 205, endPoint y: 115, distance: 17.3
click at [194, 115] on input "**********" at bounding box center [262, 117] width 242 height 13
click at [371, 121] on input "**********" at bounding box center [262, 117] width 242 height 13
type input "**********"
drag, startPoint x: 432, startPoint y: 276, endPoint x: 452, endPoint y: 278, distance: 20.7
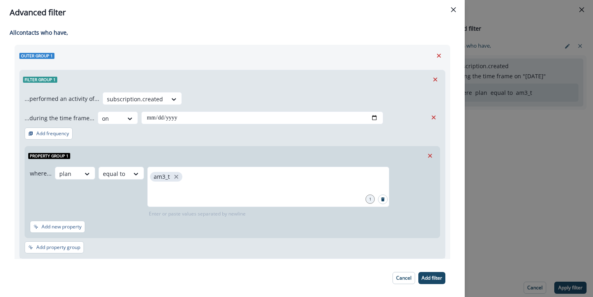
click at [435, 276] on p "Add filter" at bounding box center [432, 278] width 21 height 6
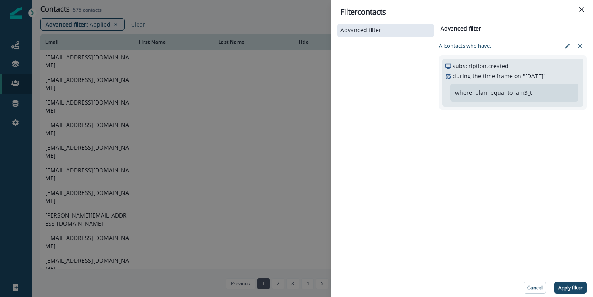
drag, startPoint x: 560, startPoint y: 286, endPoint x: 555, endPoint y: 277, distance: 10.2
click at [562, 285] on p "Apply filter" at bounding box center [570, 288] width 24 height 6
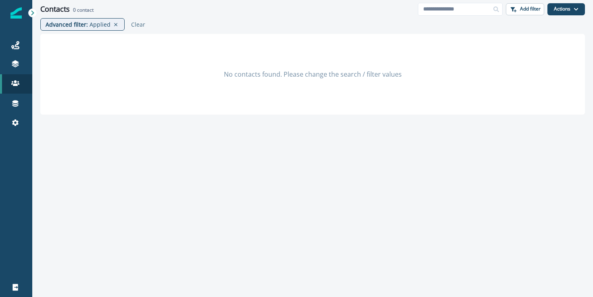
drag, startPoint x: 336, startPoint y: 67, endPoint x: 322, endPoint y: 73, distance: 16.1
click at [336, 67] on div "No contacts found. Please change the search / filter values" at bounding box center [312, 74] width 545 height 81
click at [319, 75] on div "No contacts found. Please change the search / filter values" at bounding box center [312, 74] width 545 height 81
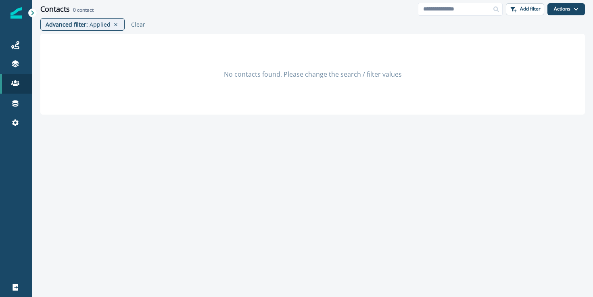
drag, startPoint x: 219, startPoint y: 176, endPoint x: 299, endPoint y: 115, distance: 100.5
click at [230, 161] on div "No contacts found. Please change the search / filter values" at bounding box center [312, 163] width 561 height 259
click at [18, 42] on icon at bounding box center [15, 45] width 8 height 8
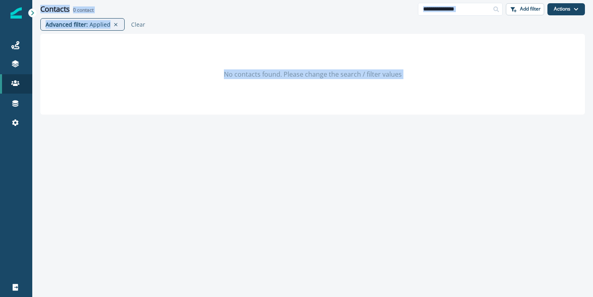
click at [62, 31] on div "Advanced filter : Applied Clear" at bounding box center [312, 26] width 561 height 16
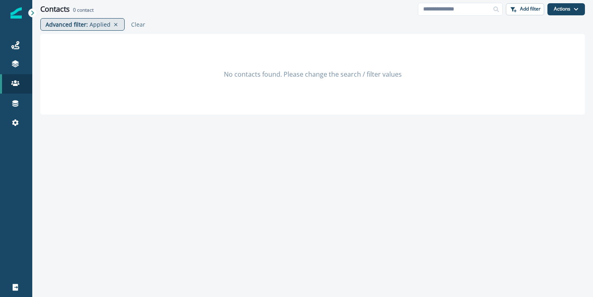
click at [90, 27] on p "Applied" at bounding box center [100, 24] width 21 height 8
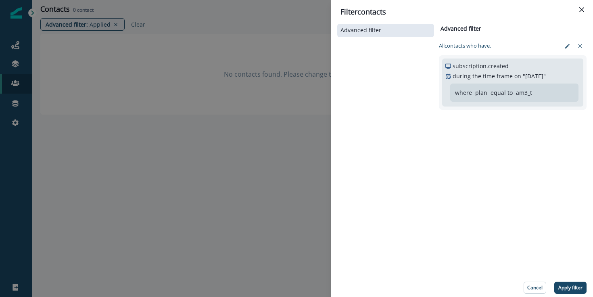
click at [199, 71] on div "Filter contacts Advanced filter Advanced filter Clear All contact s who have, s…" at bounding box center [296, 148] width 593 height 297
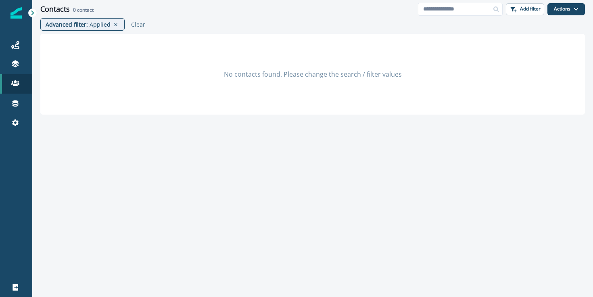
click at [198, 71] on div "No contacts found. Please change the search / filter values" at bounding box center [312, 74] width 545 height 81
click at [26, 48] on div "Journeys" at bounding box center [16, 45] width 26 height 10
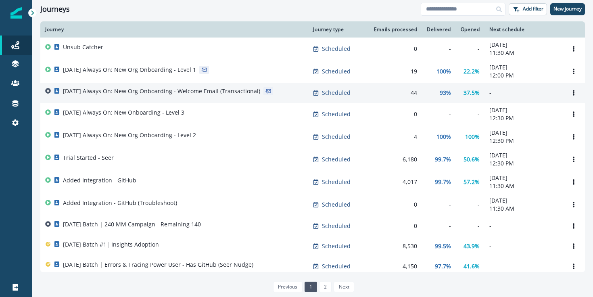
click at [227, 95] on p "[DATE] Always On: New Org Onboarding - Welcome Email (Transactional)" at bounding box center [161, 91] width 197 height 8
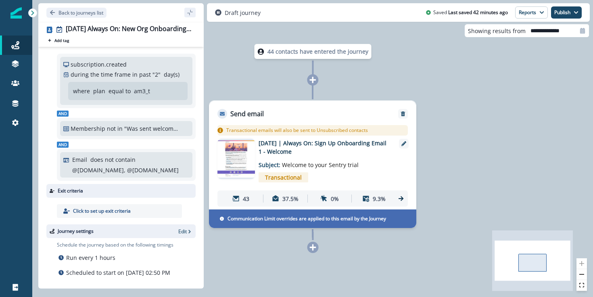
scroll to position [128, 0]
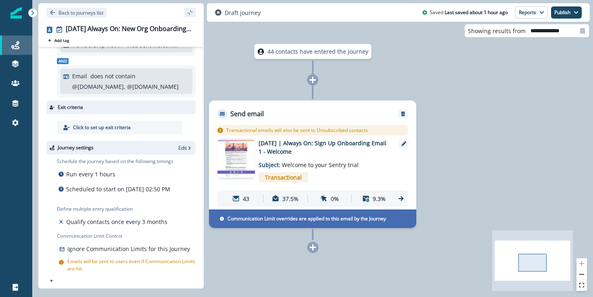
click at [20, 47] on div "Journeys" at bounding box center [16, 45] width 26 height 10
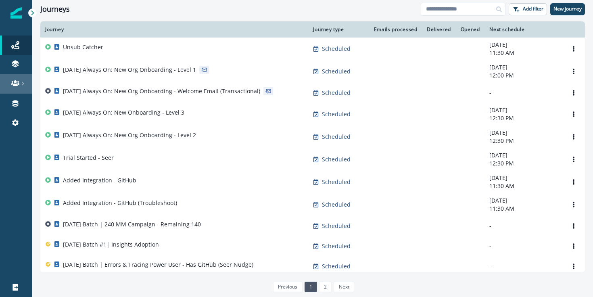
click at [12, 77] on link at bounding box center [16, 83] width 32 height 19
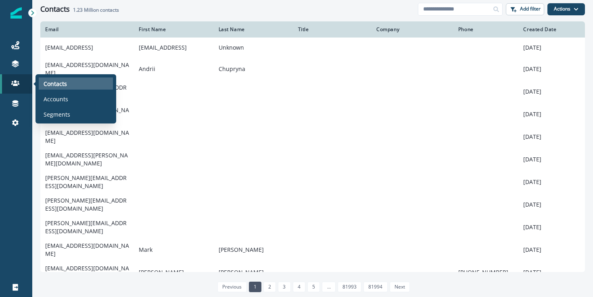
click at [68, 84] on div "Contacts" at bounding box center [76, 83] width 74 height 12
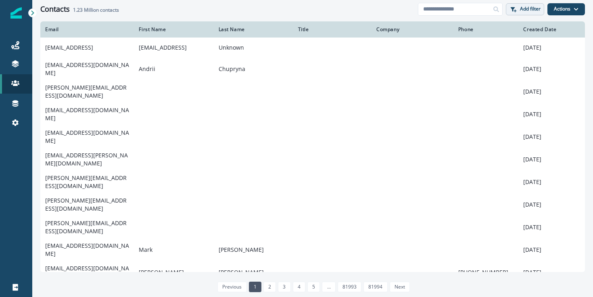
click at [537, 3] on button "Add filter" at bounding box center [525, 9] width 38 height 12
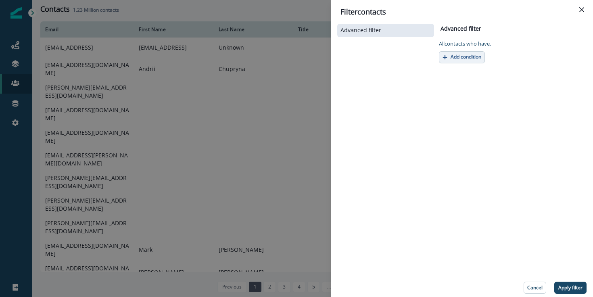
click at [459, 54] on p "Add condition" at bounding box center [466, 57] width 31 height 6
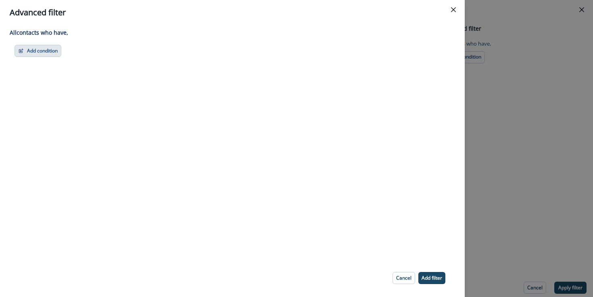
click at [26, 48] on button "Add condition" at bounding box center [38, 51] width 47 height 12
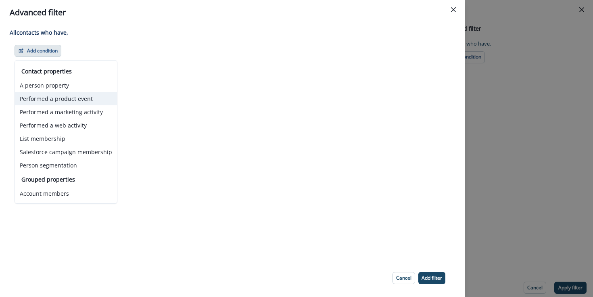
click at [84, 102] on button "Performed a product event" at bounding box center [66, 98] width 102 height 13
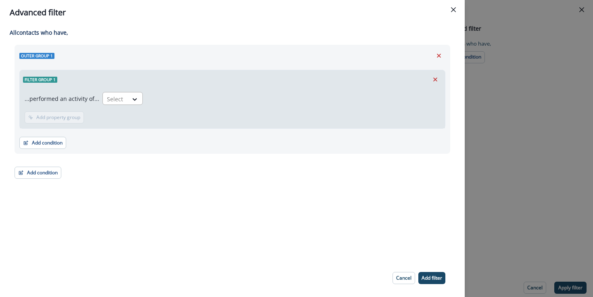
click at [123, 96] on div "Select" at bounding box center [115, 98] width 25 height 13
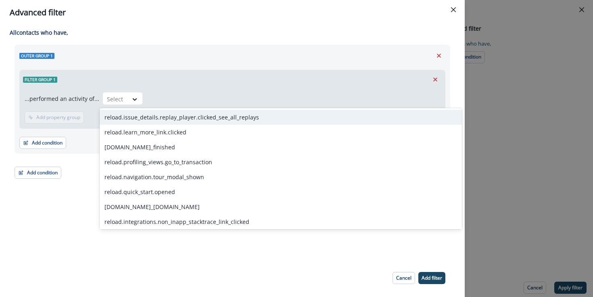
click at [258, 62] on div "Outer group 1 Filter group 1 ...performed an activity of... reload.issue_detail…" at bounding box center [233, 99] width 436 height 109
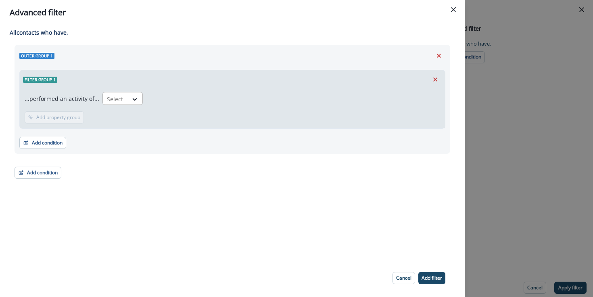
click at [124, 103] on div "Select" at bounding box center [115, 98] width 25 height 13
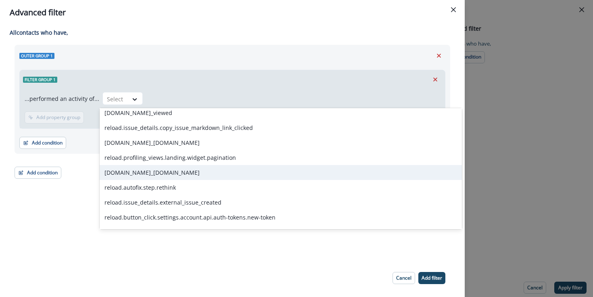
scroll to position [902, 0]
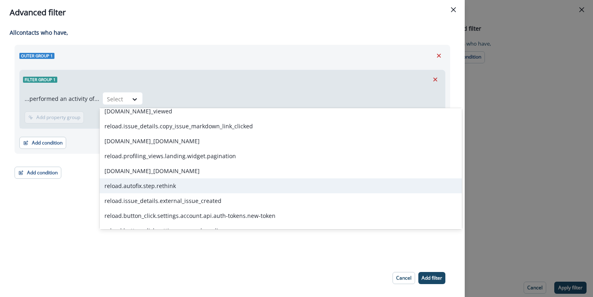
click at [180, 191] on div "reload.autofix.step.rethink" at bounding box center [281, 185] width 362 height 15
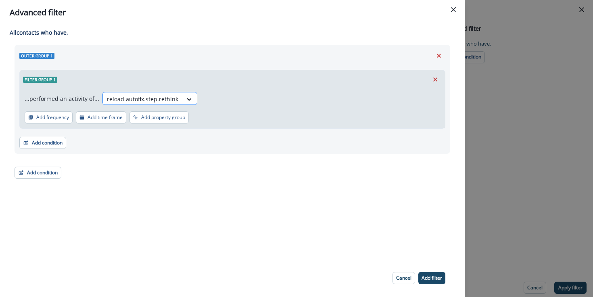
click at [143, 96] on div at bounding box center [142, 99] width 71 height 10
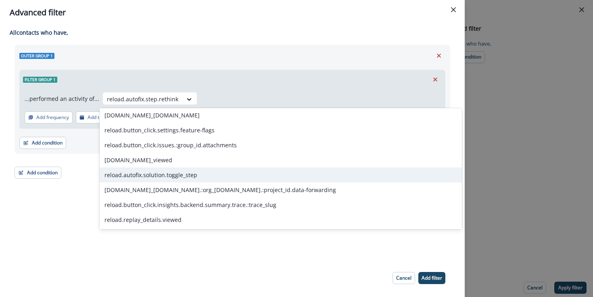
scroll to position [4391, 0]
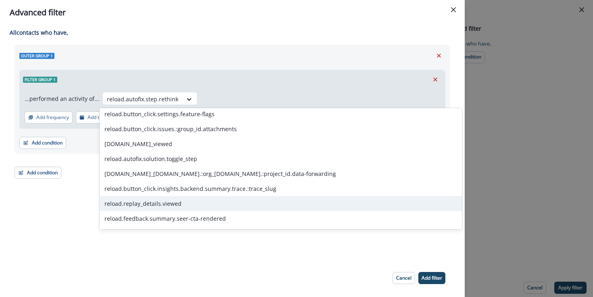
click at [157, 203] on div "reload.replay_details.viewed" at bounding box center [281, 203] width 362 height 15
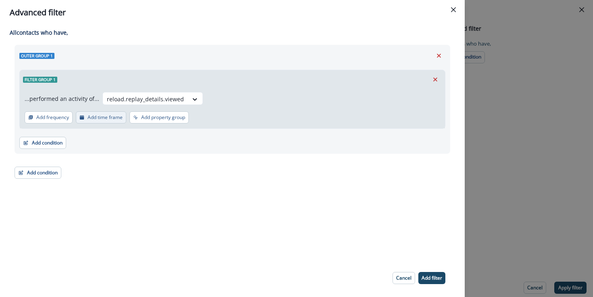
click at [106, 119] on p "Add time frame" at bounding box center [105, 118] width 35 height 6
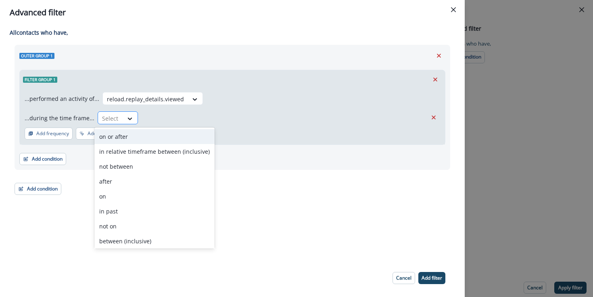
click at [107, 121] on div at bounding box center [110, 118] width 17 height 10
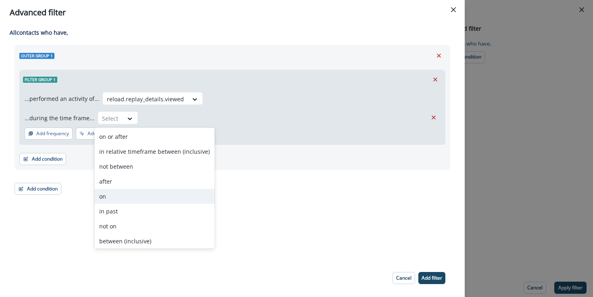
click at [133, 196] on div "on" at bounding box center [154, 196] width 120 height 15
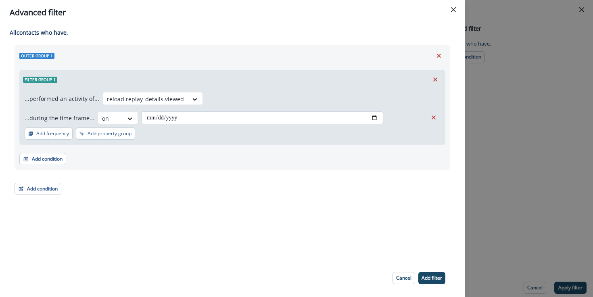
click at [370, 118] on input "date" at bounding box center [262, 117] width 242 height 13
type input "**********"
click at [439, 276] on p "Add filter" at bounding box center [432, 278] width 21 height 6
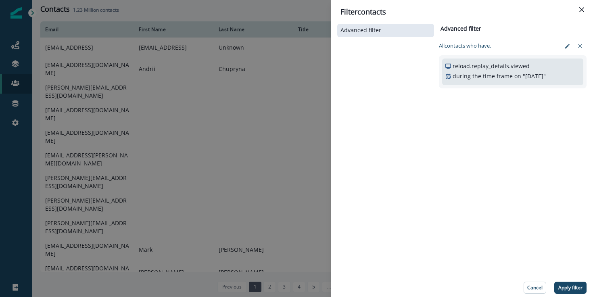
drag, startPoint x: 570, startPoint y: 285, endPoint x: 565, endPoint y: 280, distance: 7.1
click at [571, 285] on p "Apply filter" at bounding box center [570, 288] width 24 height 6
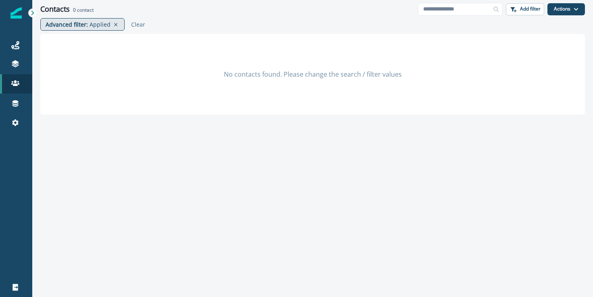
click at [83, 27] on p "Advanced filter :" at bounding box center [67, 24] width 42 height 8
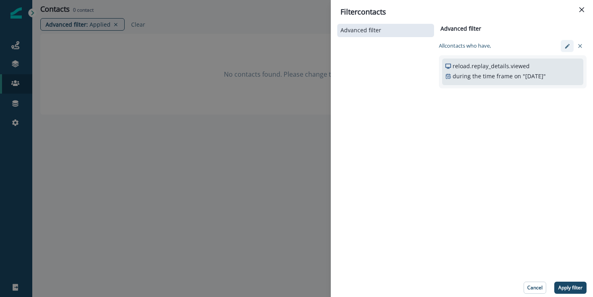
click at [567, 44] on icon "edit-filter" at bounding box center [567, 46] width 6 height 6
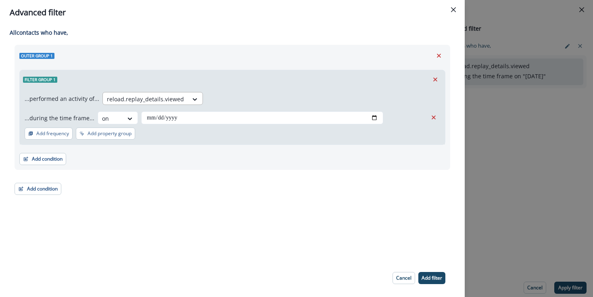
click at [174, 101] on div at bounding box center [145, 99] width 77 height 10
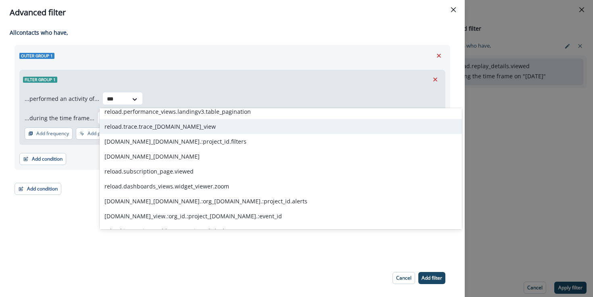
scroll to position [961, 0]
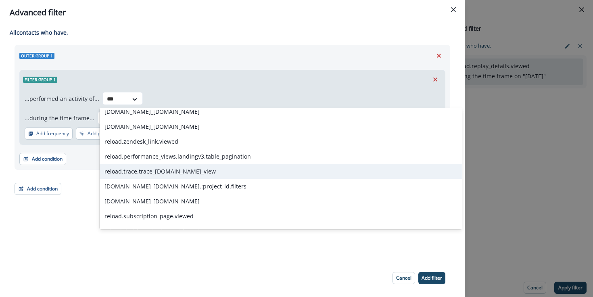
type input "****"
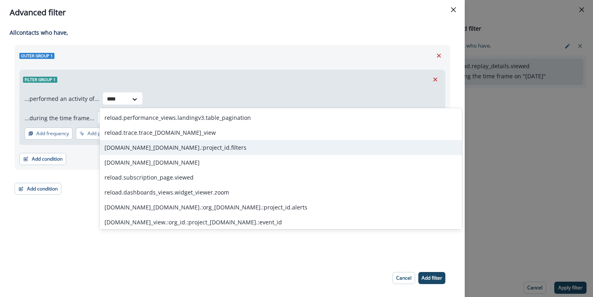
scroll to position [1001, 0]
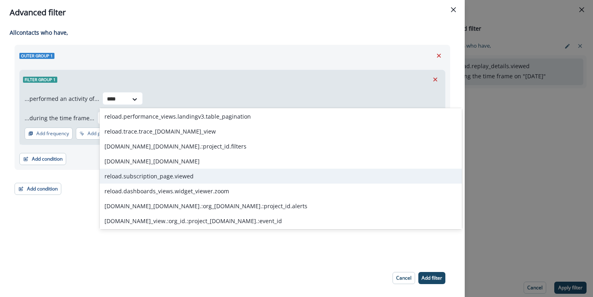
click at [189, 176] on div "reload.subscription_page.viewed" at bounding box center [281, 176] width 362 height 15
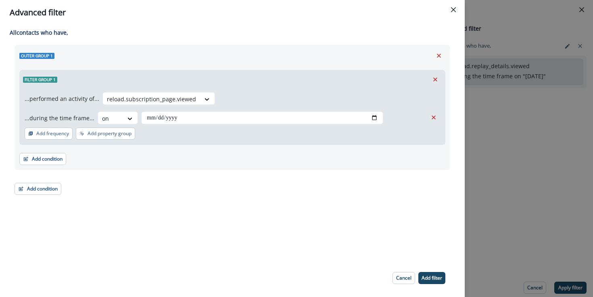
drag, startPoint x: 429, startPoint y: 281, endPoint x: 464, endPoint y: 270, distance: 36.4
click at [429, 281] on button "Add filter" at bounding box center [431, 278] width 27 height 12
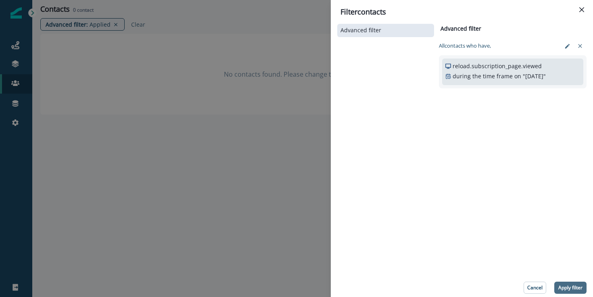
click at [574, 288] on p "Apply filter" at bounding box center [570, 288] width 24 height 6
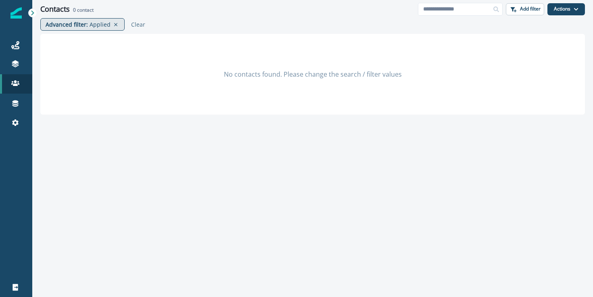
click at [69, 22] on p "Advanced filter :" at bounding box center [67, 24] width 42 height 8
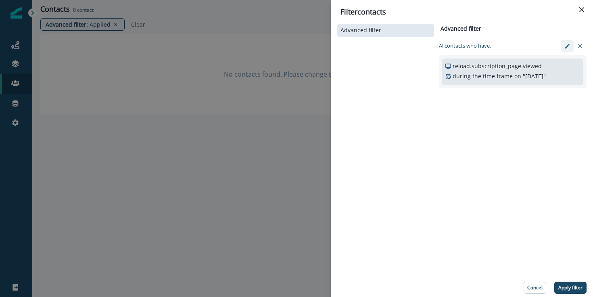
click at [566, 50] on button "edit-filter" at bounding box center [567, 46] width 13 height 12
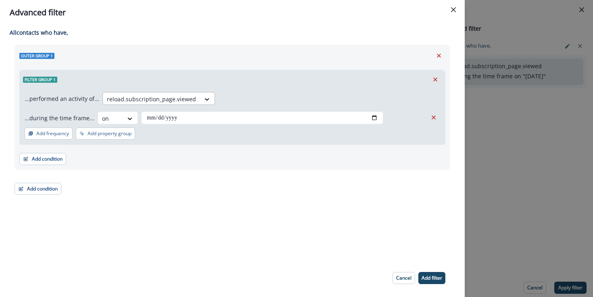
click at [163, 93] on div "reload.subscription_page.viewed" at bounding box center [151, 98] width 97 height 13
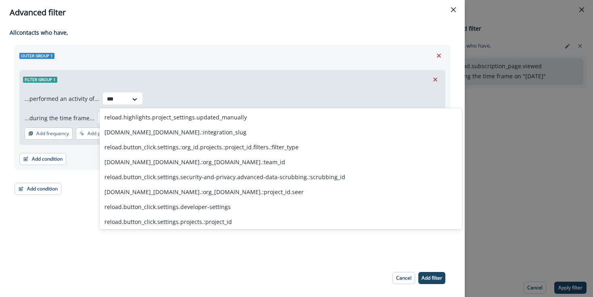
scroll to position [567, 0]
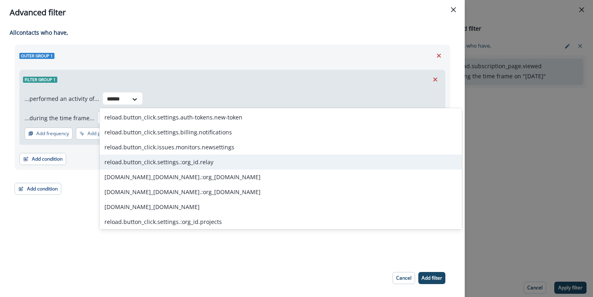
type input "*******"
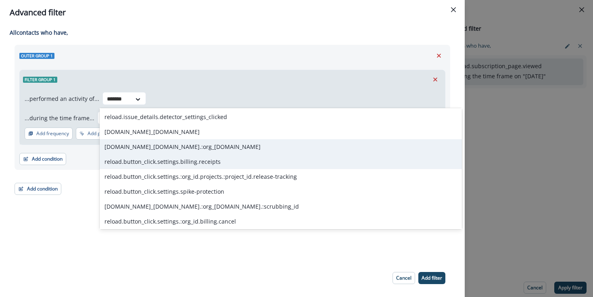
scroll to position [1225, 0]
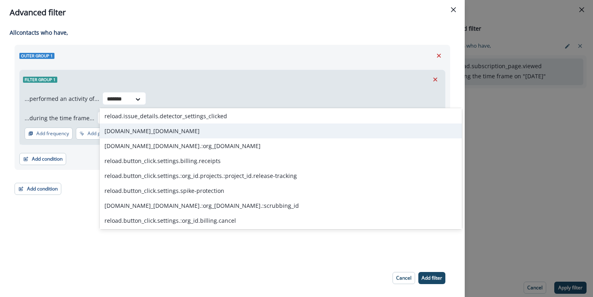
click at [200, 132] on div "[DOMAIN_NAME]_[DOMAIN_NAME]" at bounding box center [281, 130] width 362 height 15
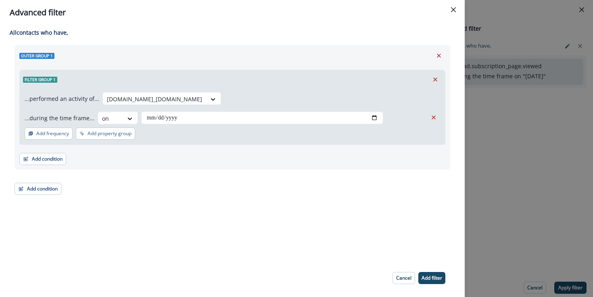
click at [436, 278] on p "Add filter" at bounding box center [432, 278] width 21 height 6
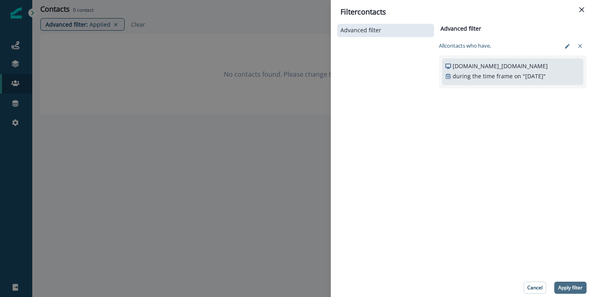
click at [569, 286] on p "Apply filter" at bounding box center [570, 288] width 24 height 6
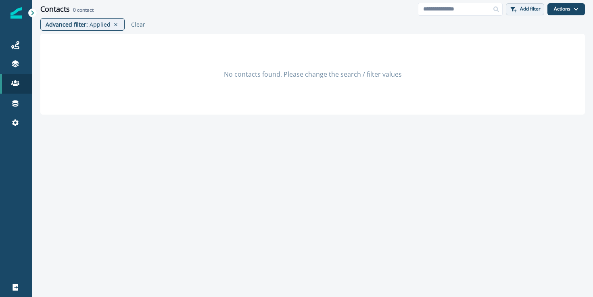
click at [526, 8] on p "Add filter" at bounding box center [530, 9] width 21 height 6
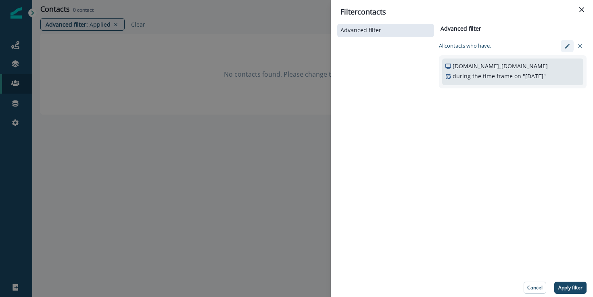
click at [566, 44] on icon "edit-filter" at bounding box center [567, 46] width 6 height 6
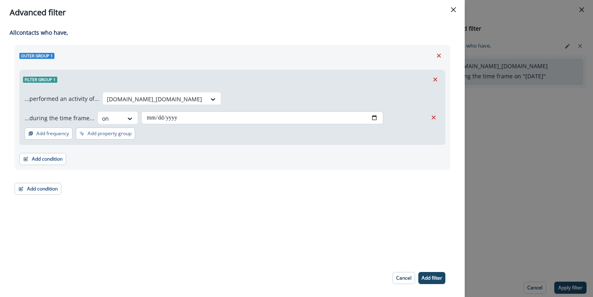
click at [162, 120] on input "**********" at bounding box center [262, 117] width 242 height 13
click at [172, 120] on input "**********" at bounding box center [262, 117] width 242 height 13
click at [174, 119] on input "**********" at bounding box center [262, 117] width 242 height 13
type input "**********"
click at [434, 275] on p "Add filter" at bounding box center [432, 278] width 21 height 6
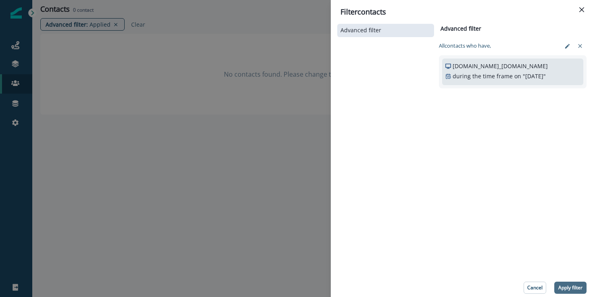
click at [570, 288] on p "Apply filter" at bounding box center [570, 288] width 24 height 6
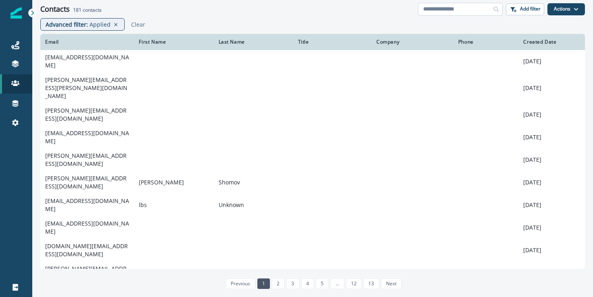
click at [446, 10] on input at bounding box center [460, 9] width 85 height 13
click at [539, 7] on p "Add filter" at bounding box center [530, 9] width 21 height 6
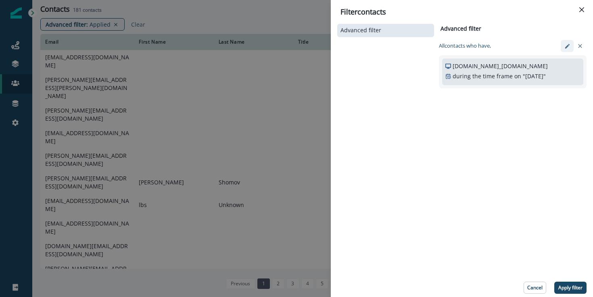
click at [565, 46] on icon "edit-filter" at bounding box center [567, 46] width 6 height 6
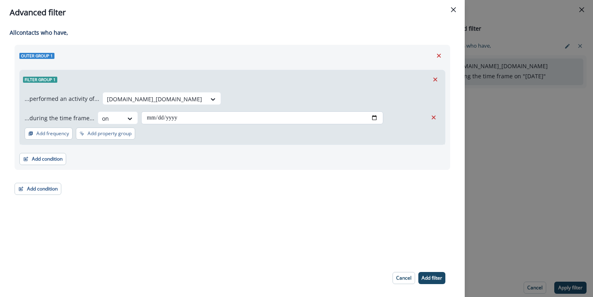
drag, startPoint x: 197, startPoint y: 117, endPoint x: 171, endPoint y: 119, distance: 25.5
click at [193, 118] on input "**********" at bounding box center [262, 117] width 242 height 13
click at [172, 119] on input "**********" at bounding box center [262, 117] width 242 height 13
type input "**********"
drag, startPoint x: 429, startPoint y: 280, endPoint x: 557, endPoint y: 282, distance: 128.3
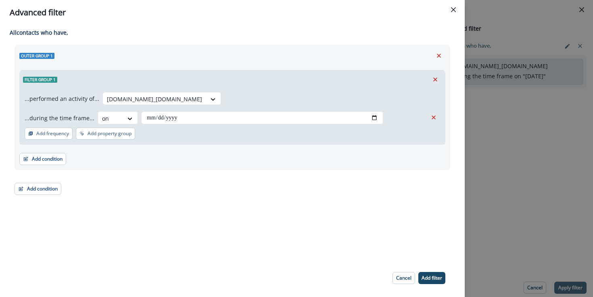
click at [429, 280] on p "Add filter" at bounding box center [432, 278] width 21 height 6
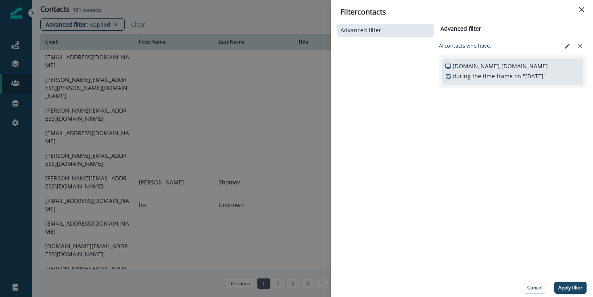
click at [569, 287] on p "Apply filter" at bounding box center [570, 288] width 24 height 6
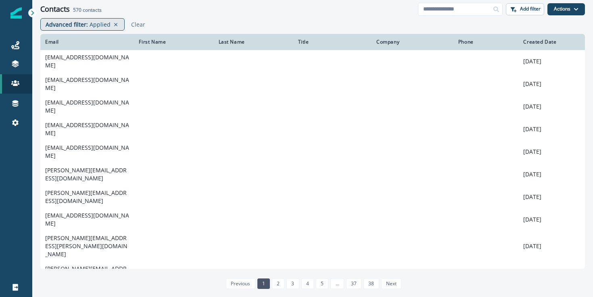
click at [86, 23] on div "Advanced filter : Applied" at bounding box center [78, 24] width 65 height 8
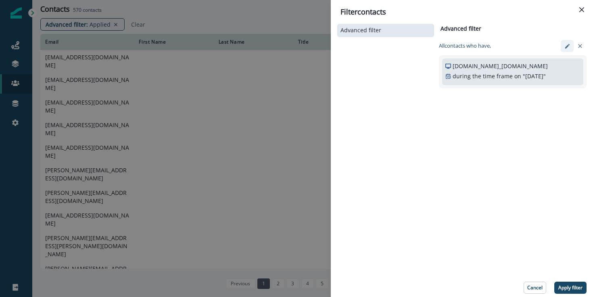
click at [566, 48] on icon "edit-filter" at bounding box center [567, 46] width 4 height 4
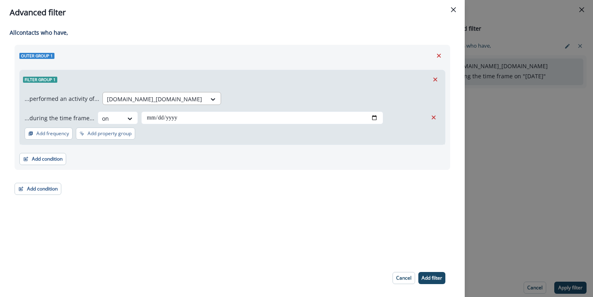
click at [196, 98] on div at bounding box center [154, 99] width 95 height 10
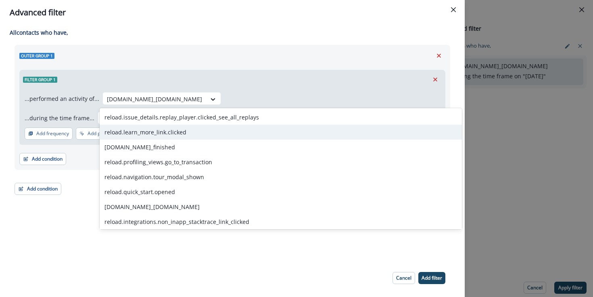
click at [190, 130] on div "reload.learn_more_link.clicked" at bounding box center [281, 132] width 362 height 15
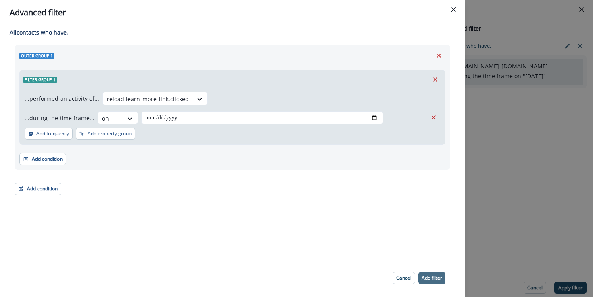
click at [432, 273] on button "Add filter" at bounding box center [431, 278] width 27 height 12
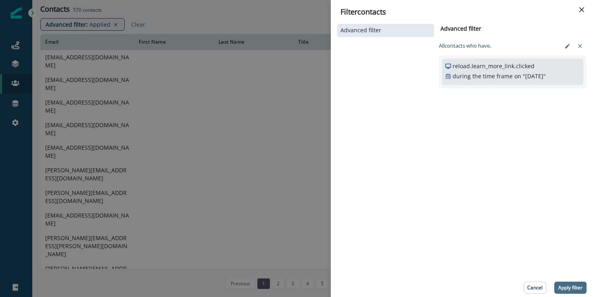
click at [568, 287] on p "Apply filter" at bounding box center [570, 288] width 24 height 6
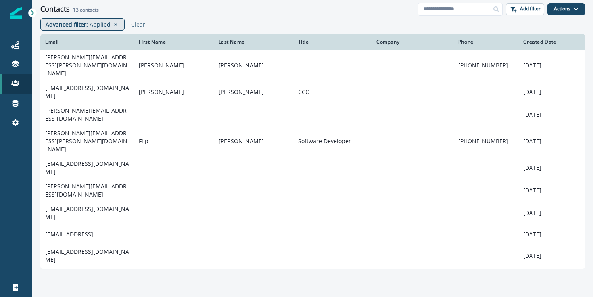
click at [102, 21] on p "Applied" at bounding box center [100, 24] width 21 height 8
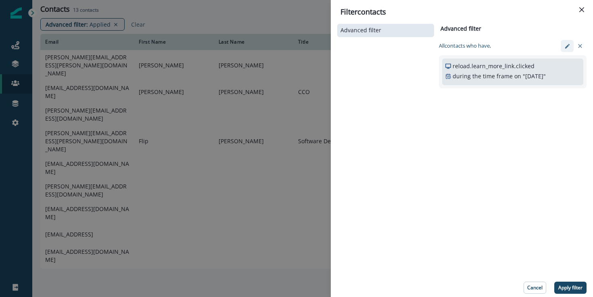
click at [568, 49] on button "edit-filter" at bounding box center [567, 46] width 13 height 12
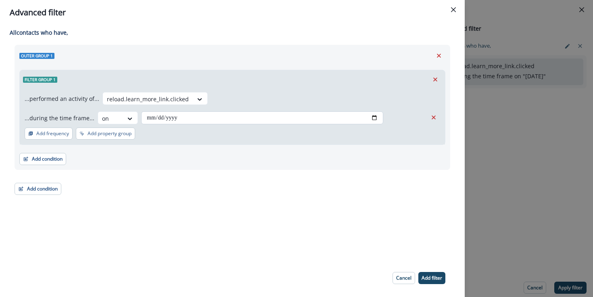
click at [372, 115] on input "**********" at bounding box center [262, 117] width 242 height 13
type input "**********"
drag, startPoint x: 440, startPoint y: 278, endPoint x: 449, endPoint y: 279, distance: 9.7
click at [440, 278] on p "Add filter" at bounding box center [432, 278] width 21 height 6
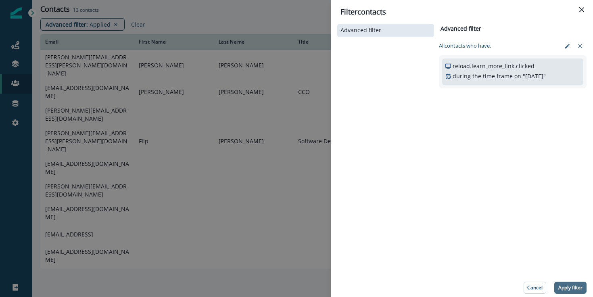
click at [572, 287] on p "Apply filter" at bounding box center [570, 288] width 24 height 6
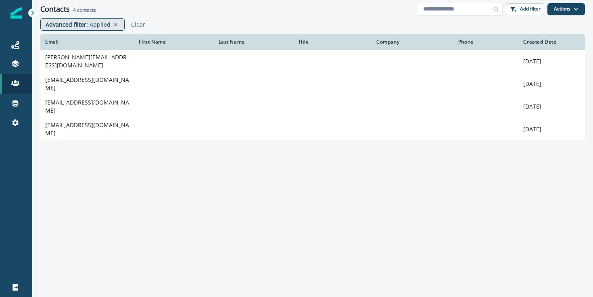
click at [64, 25] on p "Advanced filter :" at bounding box center [67, 24] width 42 height 8
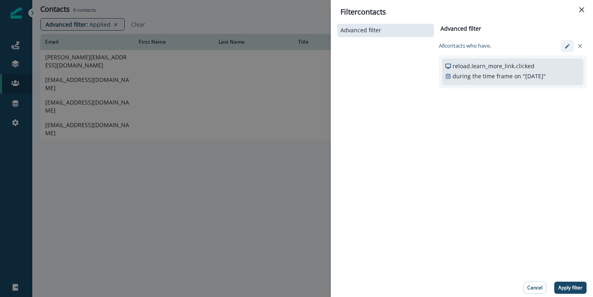
click at [563, 48] on button "edit-filter" at bounding box center [567, 46] width 13 height 12
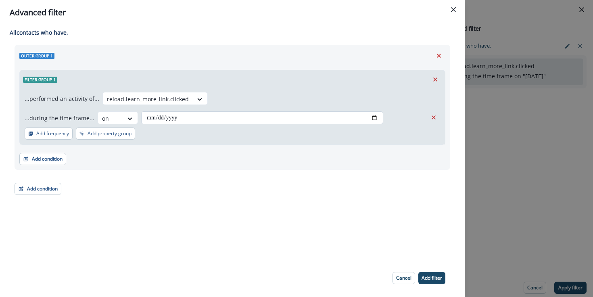
click at [195, 118] on input "**********" at bounding box center [262, 117] width 242 height 13
click at [376, 118] on input "**********" at bounding box center [262, 117] width 242 height 13
click at [370, 118] on input "**********" at bounding box center [262, 117] width 242 height 13
type input "**********"
drag, startPoint x: 437, startPoint y: 283, endPoint x: 475, endPoint y: 278, distance: 38.6
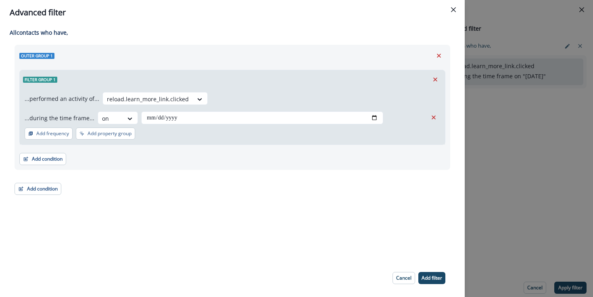
click at [439, 282] on button "Add filter" at bounding box center [431, 278] width 27 height 12
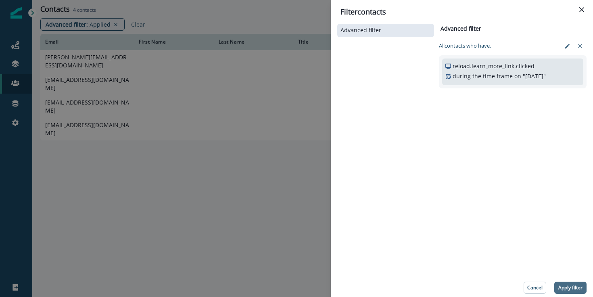
click at [570, 283] on button "Apply filter" at bounding box center [570, 288] width 32 height 12
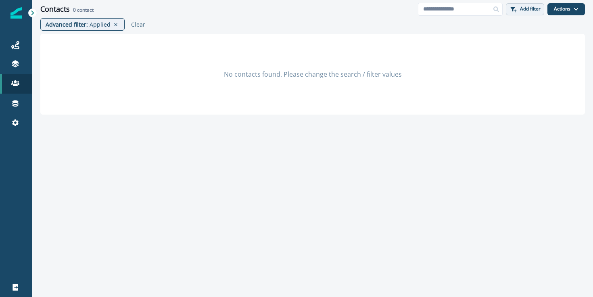
click at [523, 11] on p "Add filter" at bounding box center [530, 9] width 21 height 6
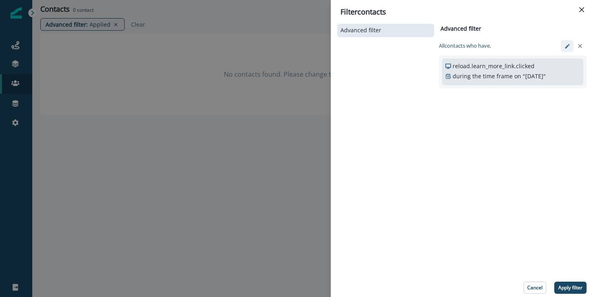
click at [564, 46] on icon "edit-filter" at bounding box center [567, 46] width 6 height 6
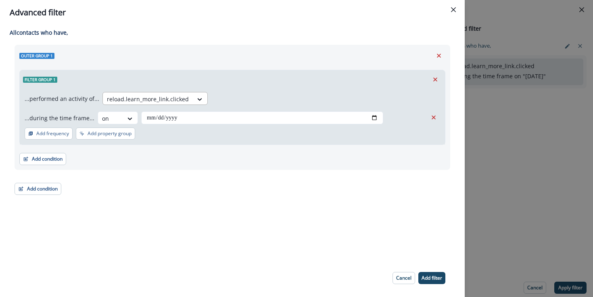
click at [176, 100] on div at bounding box center [148, 99] width 82 height 10
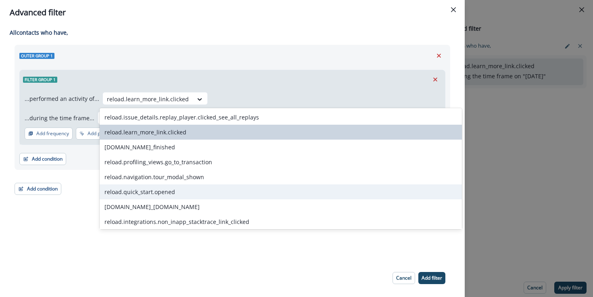
drag, startPoint x: 191, startPoint y: 196, endPoint x: 208, endPoint y: 196, distance: 16.5
click at [191, 196] on div "reload.quick_start.opened" at bounding box center [281, 191] width 362 height 15
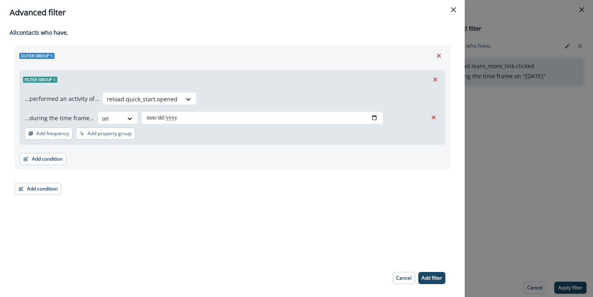
drag, startPoint x: 435, startPoint y: 278, endPoint x: 551, endPoint y: 291, distance: 116.9
click at [437, 278] on p "Add filter" at bounding box center [432, 278] width 21 height 6
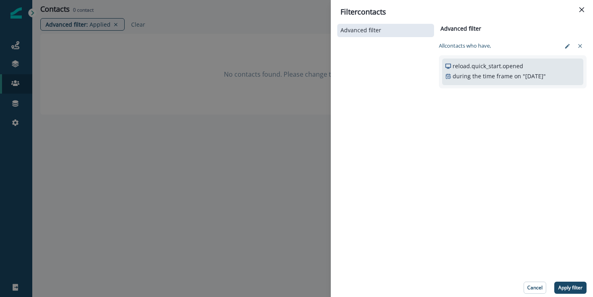
click at [574, 290] on p "Apply filter" at bounding box center [570, 288] width 24 height 6
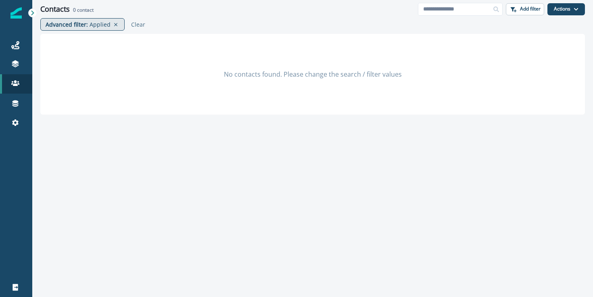
click at [85, 23] on p "Advanced filter :" at bounding box center [67, 24] width 42 height 8
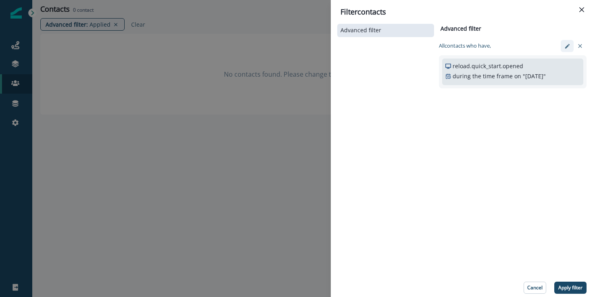
click at [562, 45] on button "edit-filter" at bounding box center [567, 46] width 13 height 12
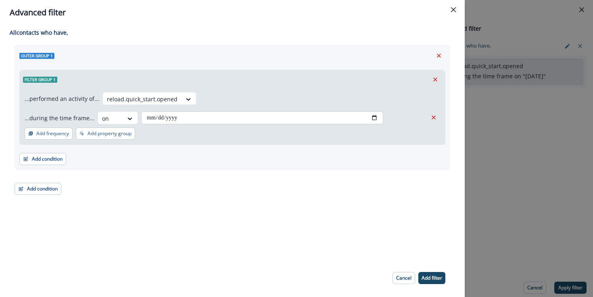
click at [373, 119] on input "**********" at bounding box center [262, 117] width 242 height 13
type input "**********"
drag, startPoint x: 432, startPoint y: 277, endPoint x: 439, endPoint y: 277, distance: 7.3
click at [435, 277] on p "Add filter" at bounding box center [432, 278] width 21 height 6
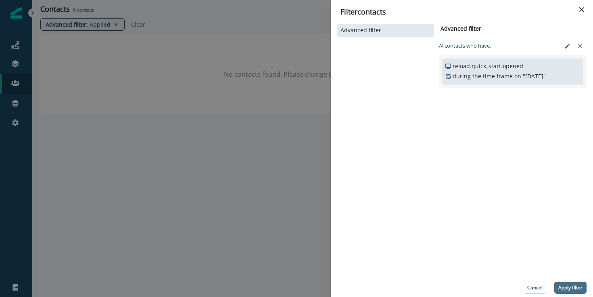
click at [578, 288] on p "Apply filter" at bounding box center [570, 288] width 24 height 6
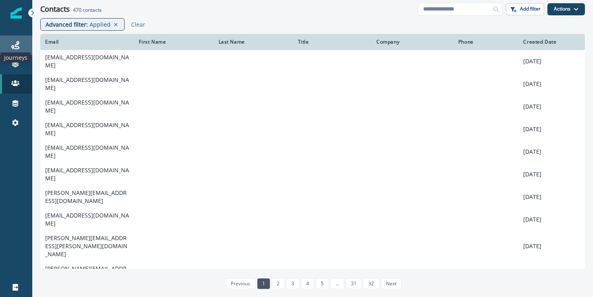
click at [17, 42] on icon at bounding box center [15, 45] width 8 height 8
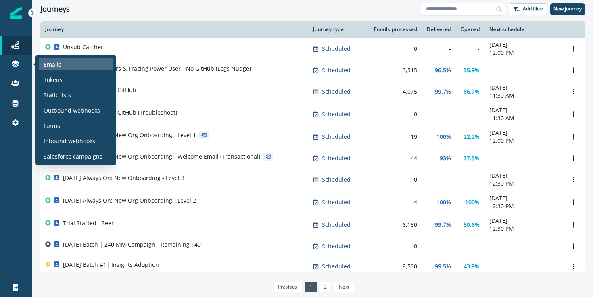
click at [92, 68] on div "Emails" at bounding box center [76, 64] width 74 height 12
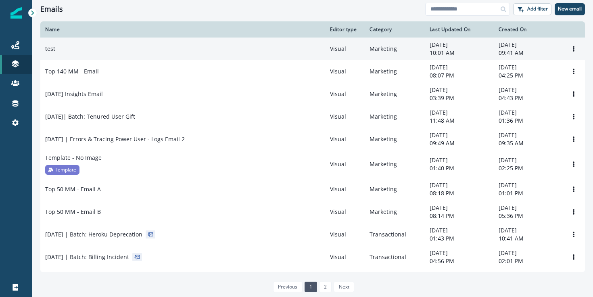
click at [167, 58] on td "test" at bounding box center [182, 49] width 285 height 23
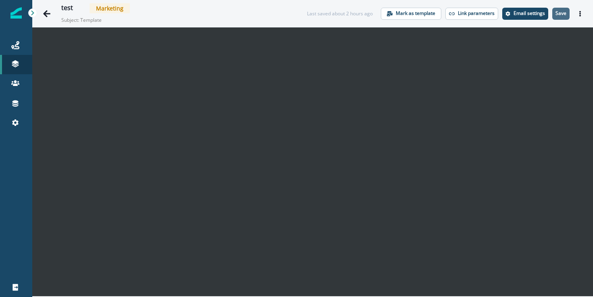
click at [566, 16] on p "Save" at bounding box center [560, 13] width 11 height 6
click at [44, 12] on icon "Go back" at bounding box center [47, 14] width 8 height 8
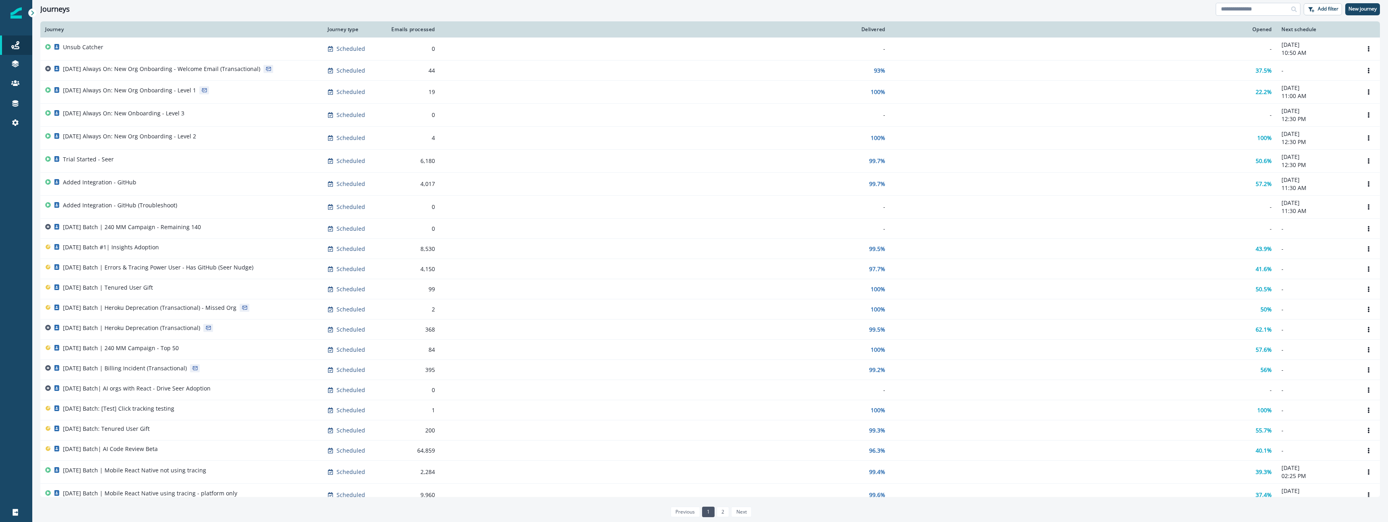
click at [1272, 9] on input at bounding box center [1257, 9] width 85 height 13
type input "****"
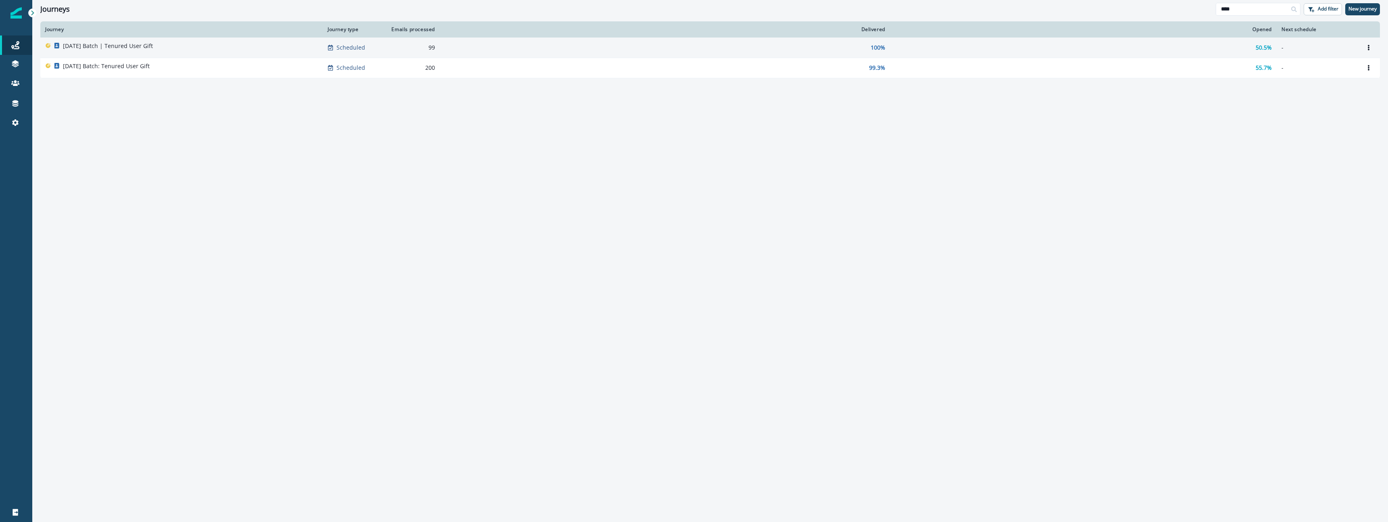
click at [183, 48] on div "[DATE] Batch | Tenured User Gift" at bounding box center [181, 47] width 273 height 11
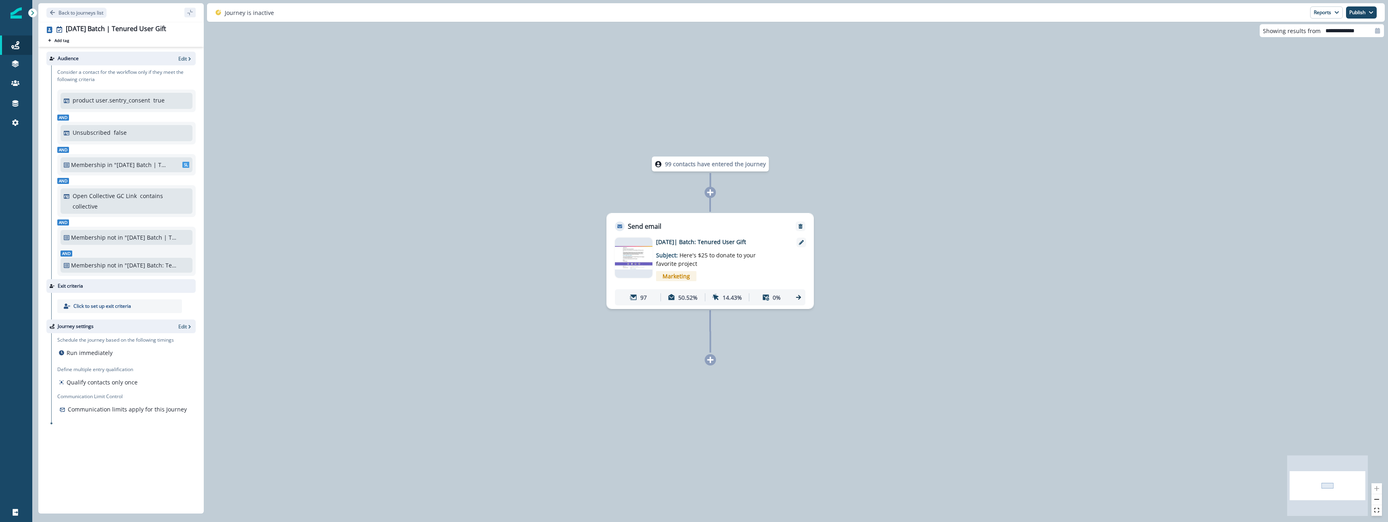
click at [737, 275] on div "Marketing" at bounding box center [722, 276] width 132 height 17
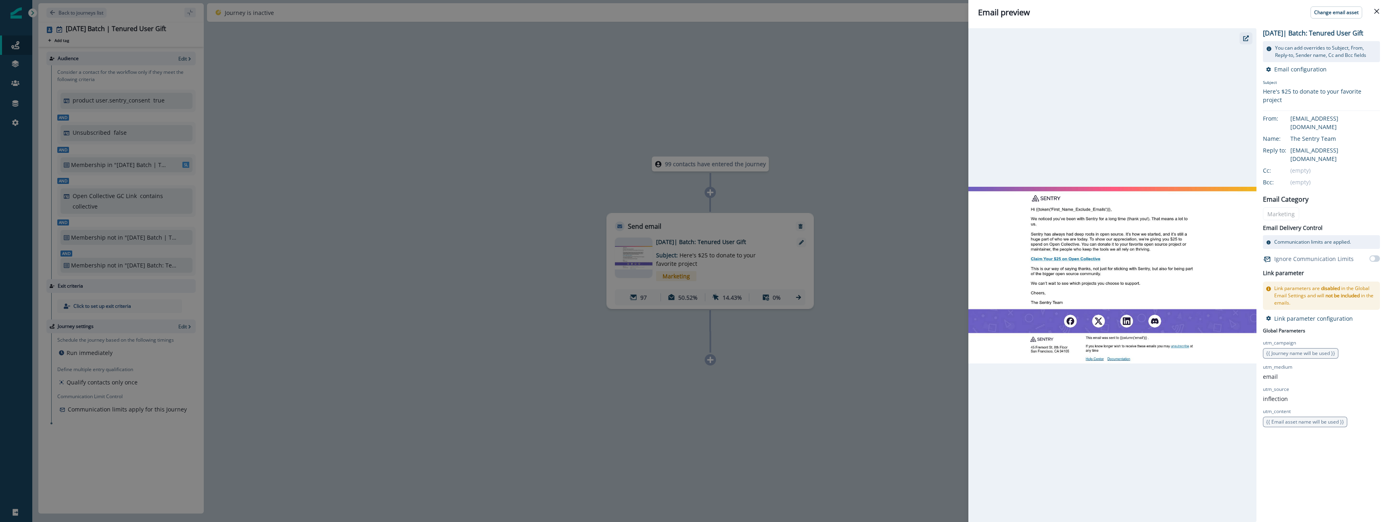
click at [1241, 39] on button "button" at bounding box center [1245, 38] width 13 height 12
click at [906, 238] on div "Email preview Change email asset 2025-09-29| Batch: Tenured User Gift You can a…" at bounding box center [694, 261] width 1388 height 522
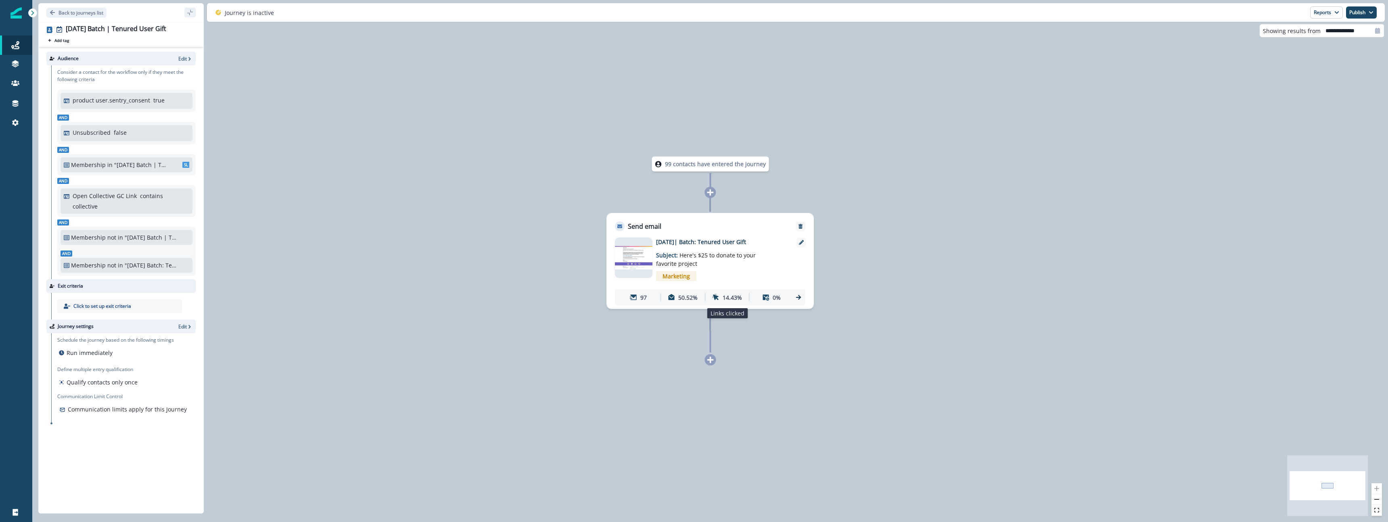
click at [733, 298] on p "14.43%" at bounding box center [731, 297] width 19 height 8
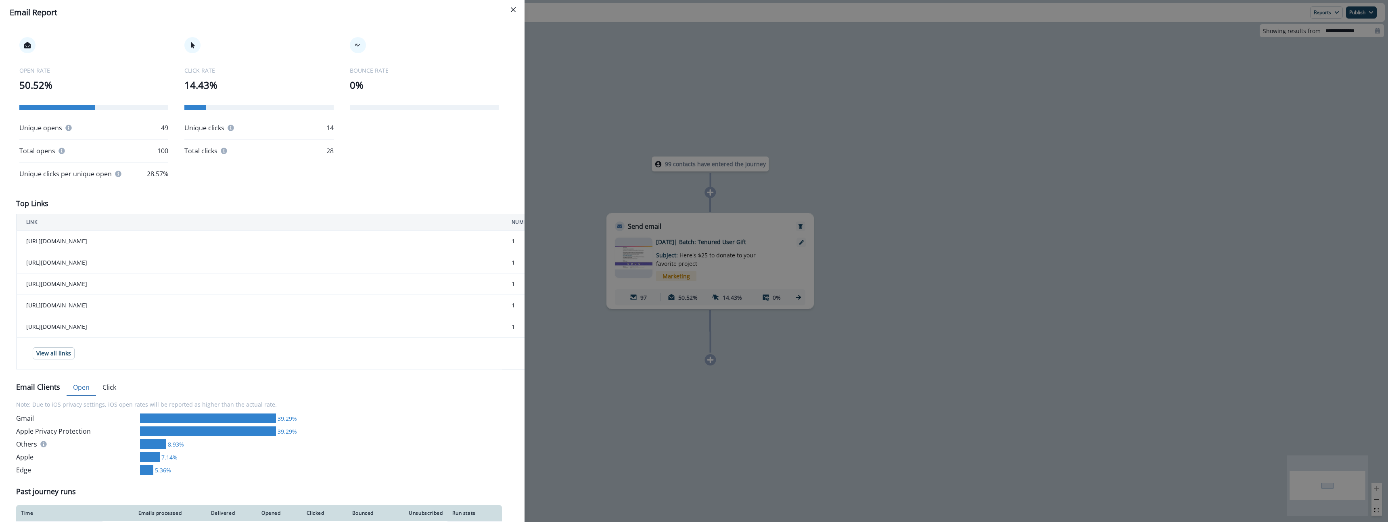
scroll to position [123, 0]
click at [59, 354] on button "View all links" at bounding box center [54, 350] width 42 height 12
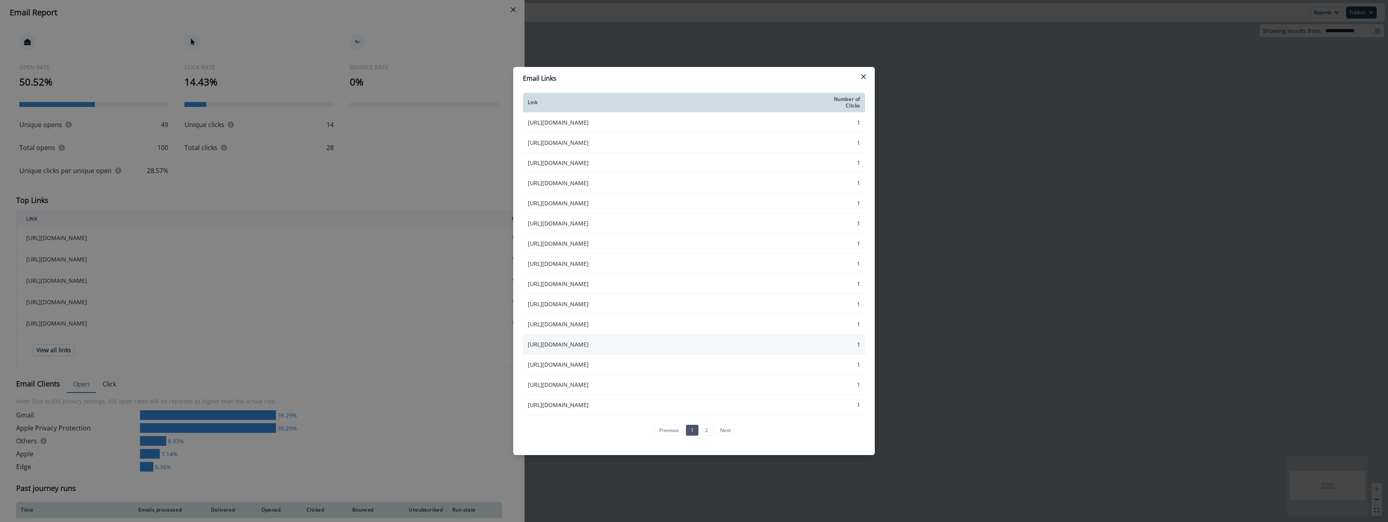
click at [683, 342] on td "https://opencollective.com/sentryio/redeem/9aa999a7" at bounding box center [674, 344] width 303 height 20
click at [664, 122] on td "https://opencollective.com/sentryio/redeem/1f3bdf83" at bounding box center [674, 123] width 303 height 20
drag, startPoint x: 618, startPoint y: 382, endPoint x: 622, endPoint y: 372, distance: 11.1
click at [619, 380] on td "https://opencollective.com/sentryio/redeem/b3033f60" at bounding box center [674, 385] width 303 height 20
drag, startPoint x: 637, startPoint y: 345, endPoint x: 648, endPoint y: 330, distance: 18.6
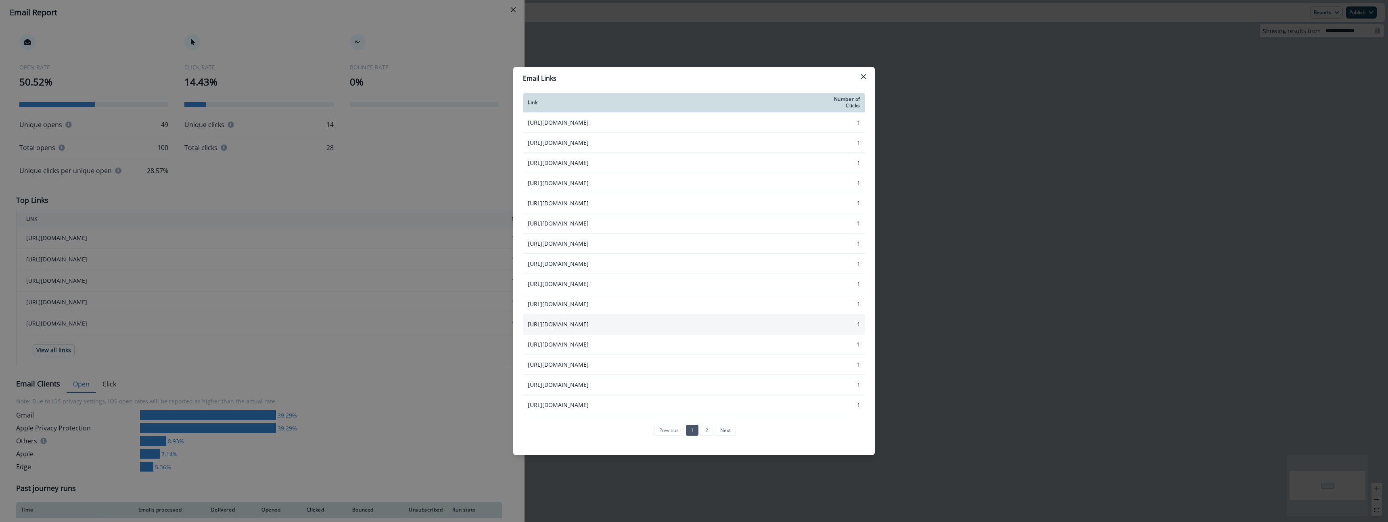
click at [640, 341] on td "https://opencollective.com/sentryio/redeem/9aa999a7" at bounding box center [674, 344] width 303 height 20
drag, startPoint x: 648, startPoint y: 329, endPoint x: 662, endPoint y: 301, distance: 31.4
click at [649, 328] on td "https://opencollective.com/sentryio/redeem/6c6d3556" at bounding box center [674, 324] width 303 height 20
drag, startPoint x: 662, startPoint y: 303, endPoint x: 664, endPoint y: 286, distance: 16.2
click at [664, 296] on td "https://opencollective.com/sentryio/redeem/c7b59f95" at bounding box center [674, 304] width 303 height 20
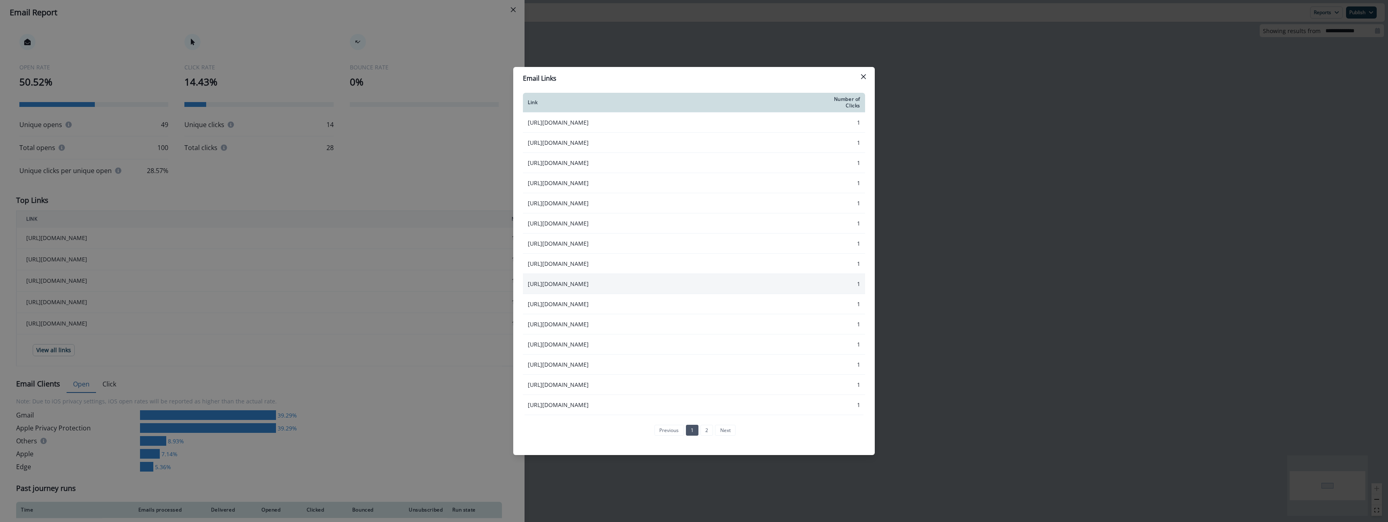
click at [664, 285] on td "https://opencollective.com/sentryio/redeem/36030ce3" at bounding box center [674, 284] width 303 height 20
drag, startPoint x: 667, startPoint y: 265, endPoint x: 675, endPoint y: 252, distance: 15.7
click at [668, 265] on td "https://opencollective.com/sentryio/redeem/142cbb9d" at bounding box center [674, 264] width 303 height 20
drag, startPoint x: 865, startPoint y: 71, endPoint x: 858, endPoint y: 73, distance: 8.0
click at [863, 71] on button "Close" at bounding box center [863, 76] width 13 height 13
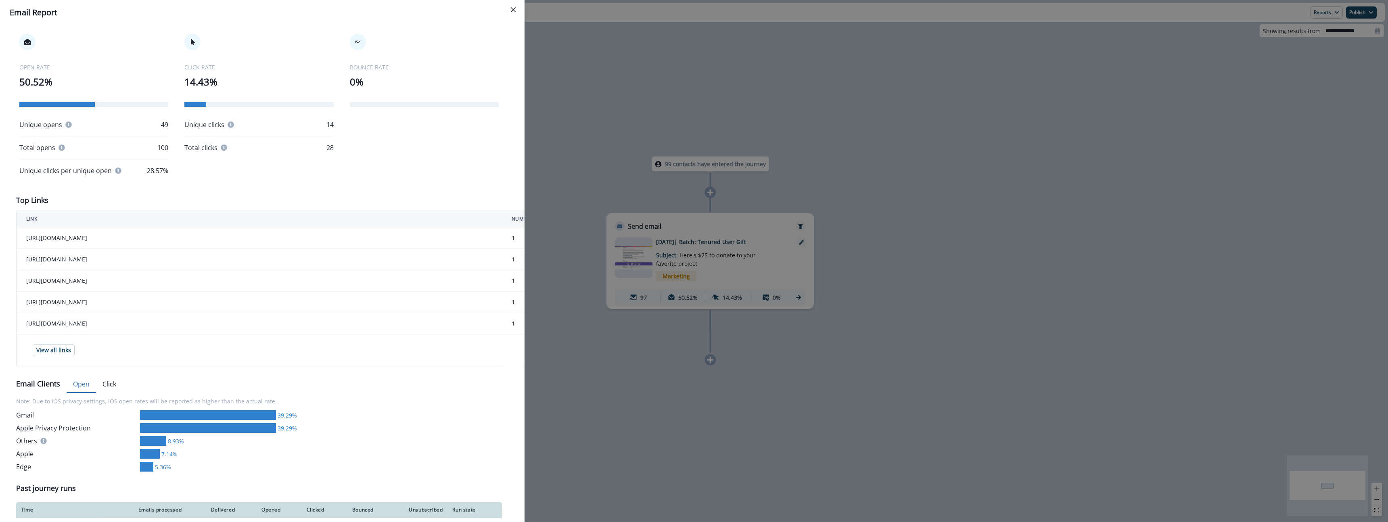
click at [953, 246] on div "**********" at bounding box center [694, 261] width 1388 height 522
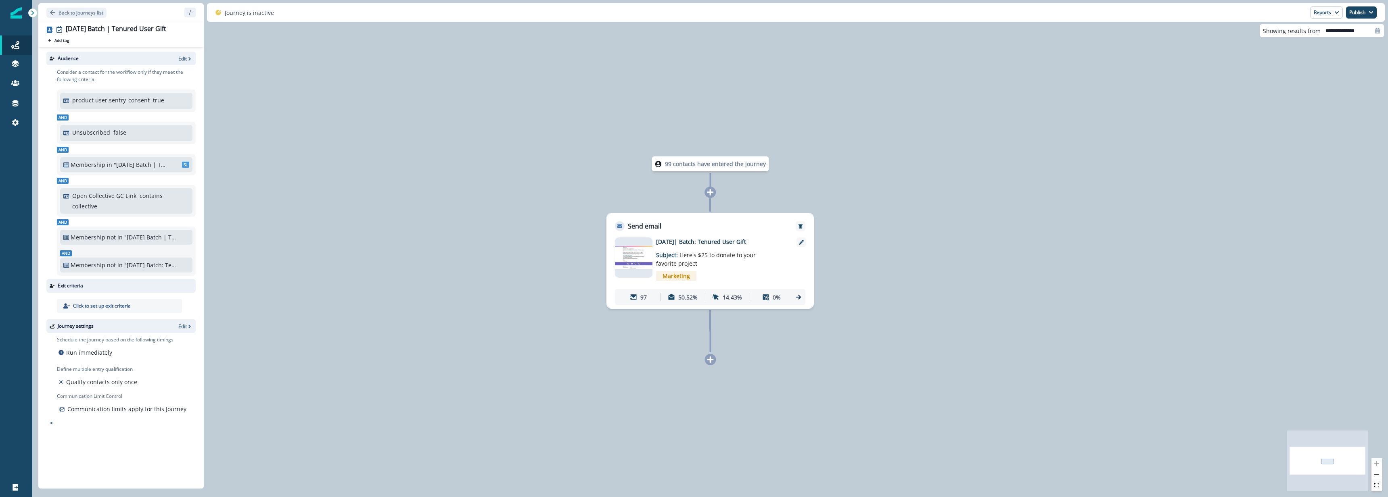
click at [79, 15] on p "Back to journeys list" at bounding box center [80, 12] width 45 height 7
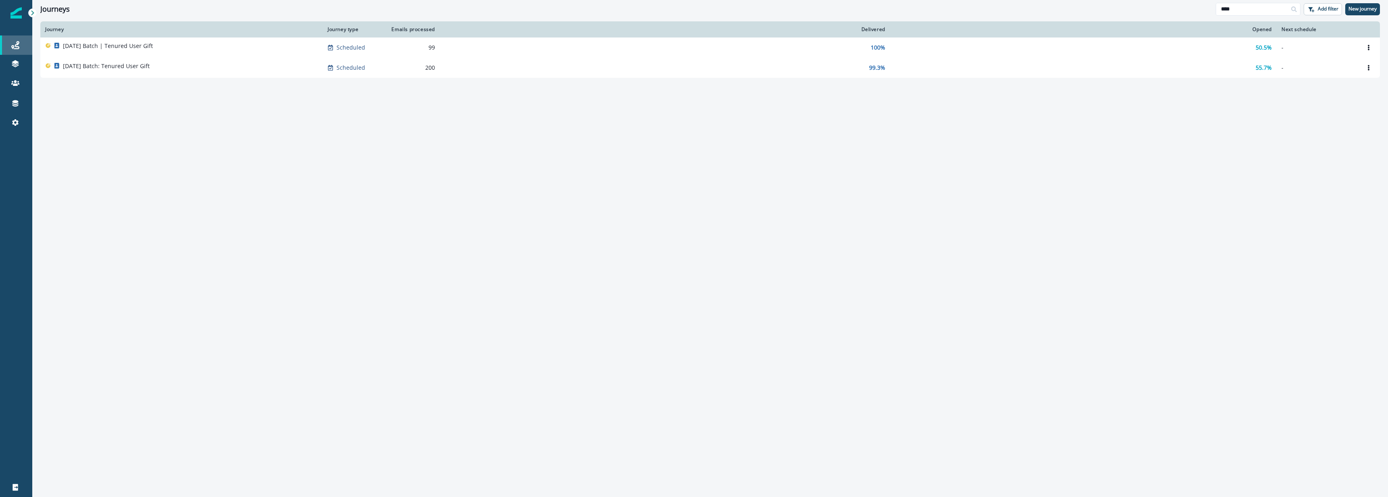
click at [11, 45] on icon at bounding box center [15, 45] width 8 height 8
click at [1280, 13] on input "****" at bounding box center [1257, 9] width 85 height 13
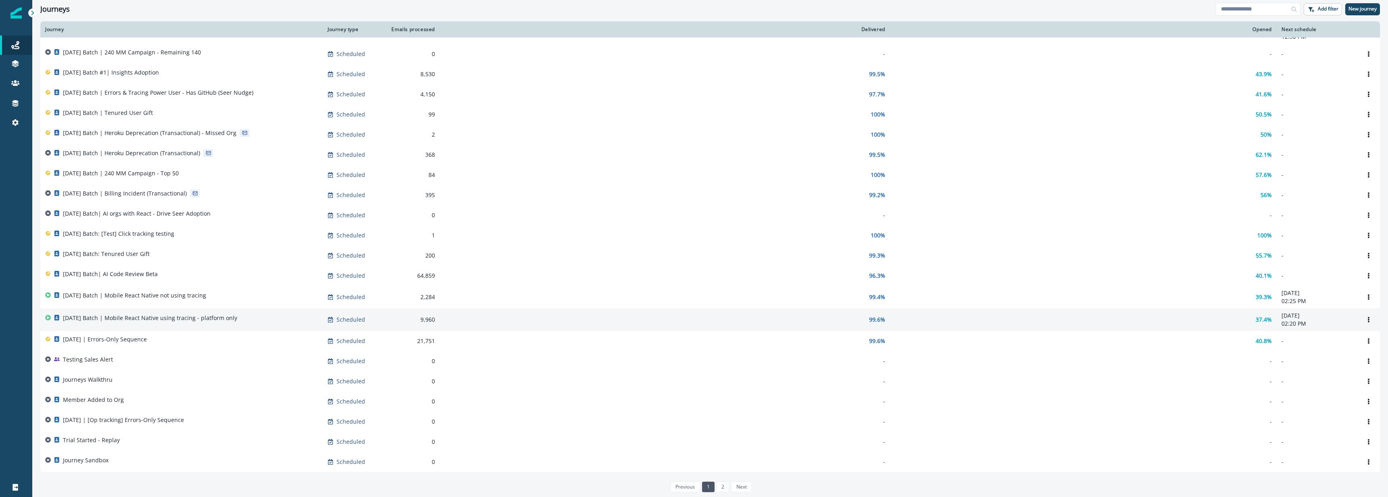
scroll to position [196, 0]
